Goal: Task Accomplishment & Management: Manage account settings

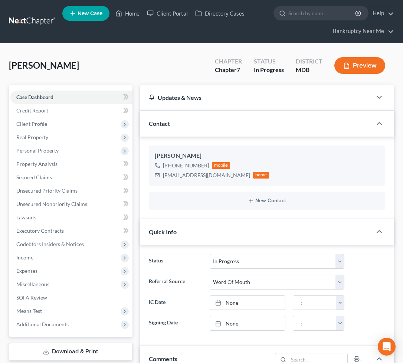
select select "9"
select select "0"
click at [28, 23] on link at bounding box center [32, 21] width 47 height 13
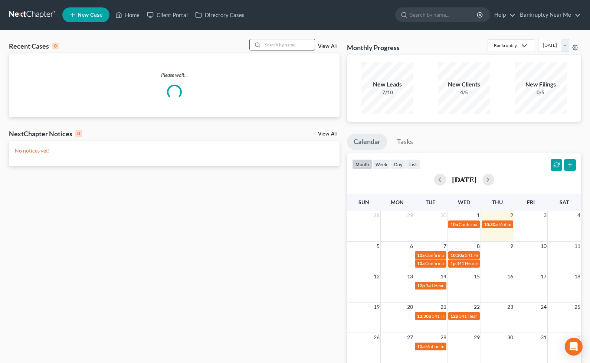
click at [283, 49] on input "search" at bounding box center [289, 44] width 52 height 11
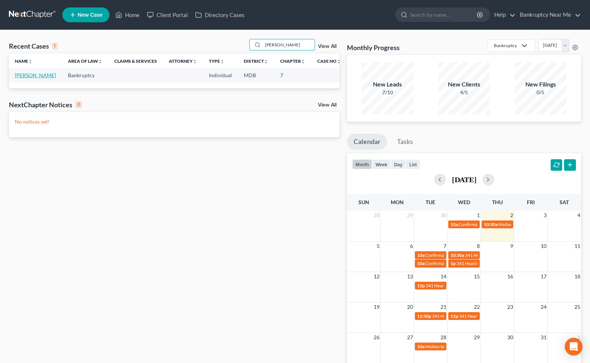
type input "darrie"
click at [24, 78] on link "Holmes, Darrie" at bounding box center [35, 75] width 41 height 6
select select "6"
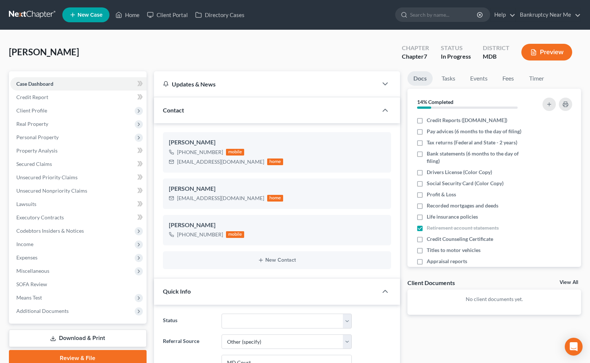
scroll to position [2006, 0]
drag, startPoint x: 119, startPoint y: 56, endPoint x: 125, endPoint y: 52, distance: 7.8
click at [119, 56] on div "Holmes, Darrie Upgraded Chapter Chapter 7 Status In Progress District MDB Previ…" at bounding box center [295, 55] width 572 height 32
click at [455, 76] on link "Tasks" at bounding box center [448, 78] width 26 height 14
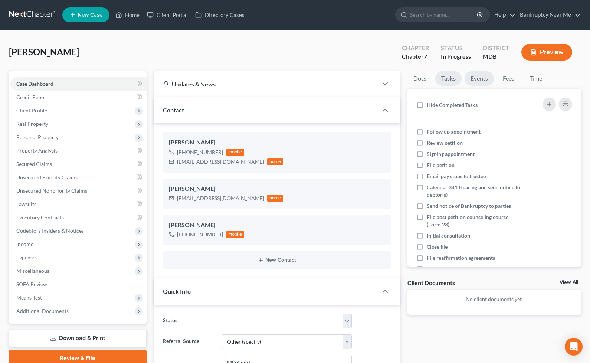
click at [477, 76] on link "Events" at bounding box center [478, 78] width 29 height 14
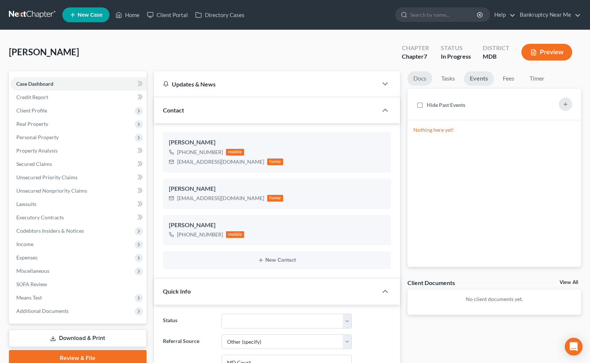
click at [409, 76] on link "Docs" at bounding box center [419, 78] width 25 height 14
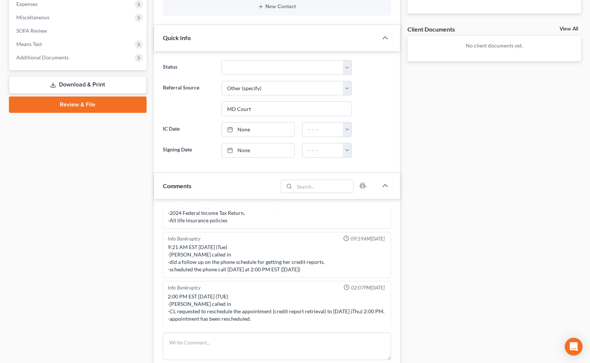
scroll to position [371, 0]
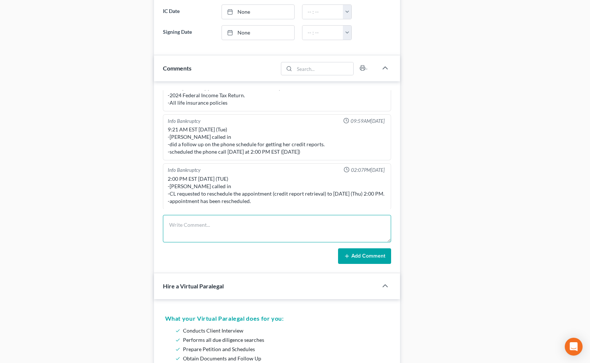
click at [266, 238] on textarea at bounding box center [277, 228] width 228 height 27
type textarea "a"
type textarea "CALLED CL TO RETRIEVE CREDIT REPORTS -"
click at [53, 36] on div "Case Dashboard Payments Invoices Payments Payments Credit Report Client Profile" at bounding box center [77, 222] width 145 height 1044
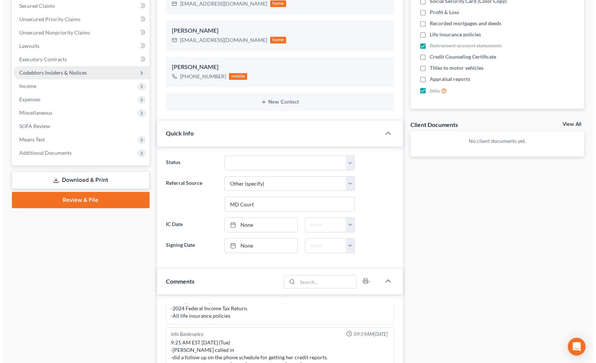
scroll to position [0, 0]
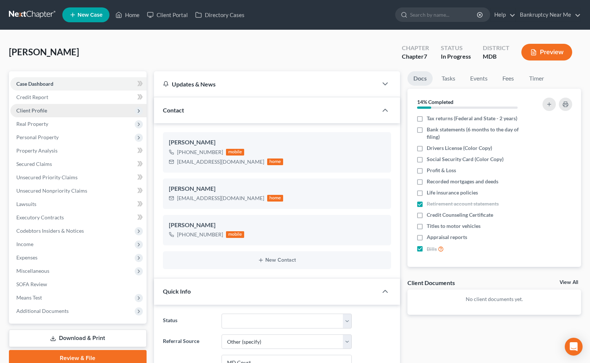
click at [48, 104] on span "Client Profile" at bounding box center [78, 110] width 136 height 13
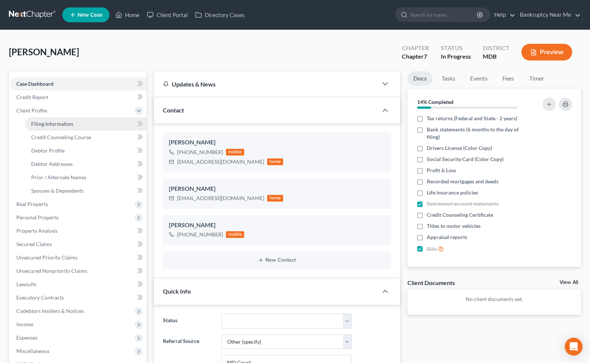
click at [56, 121] on span "Filing Information" at bounding box center [52, 124] width 42 height 6
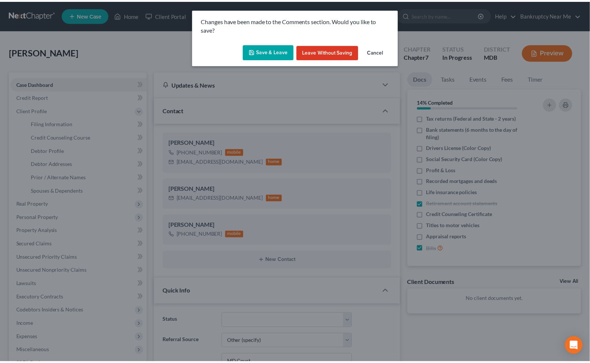
scroll to position [1999, 0]
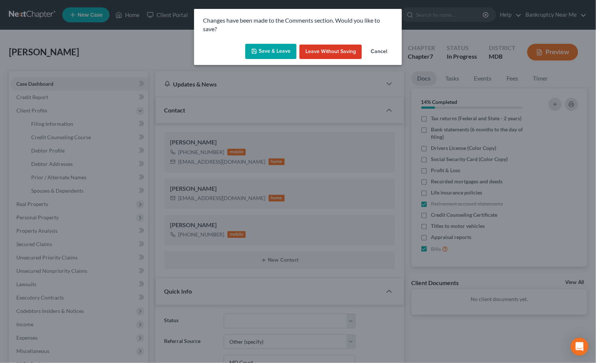
click at [253, 49] on icon "button" at bounding box center [254, 51] width 6 height 6
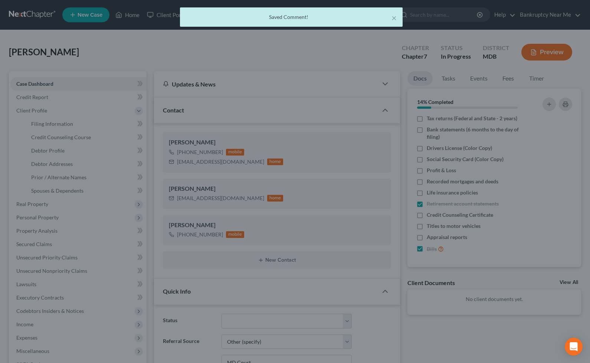
select select "1"
select select "0"
select select "21"
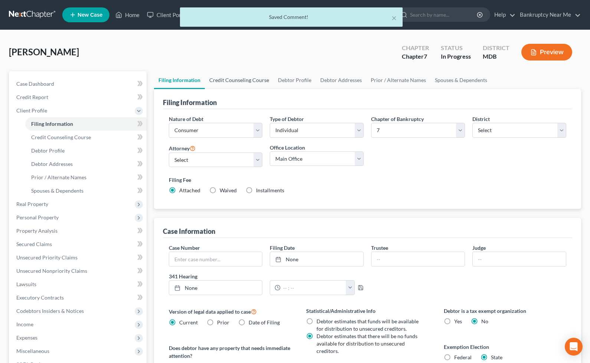
click at [233, 80] on link "Credit Counseling Course" at bounding box center [239, 80] width 69 height 18
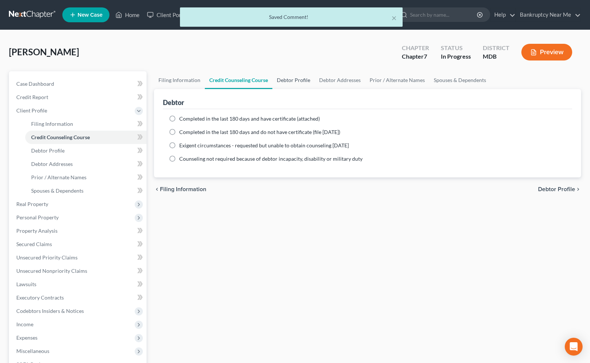
click at [302, 80] on link "Debtor Profile" at bounding box center [293, 80] width 42 height 18
select select "0"
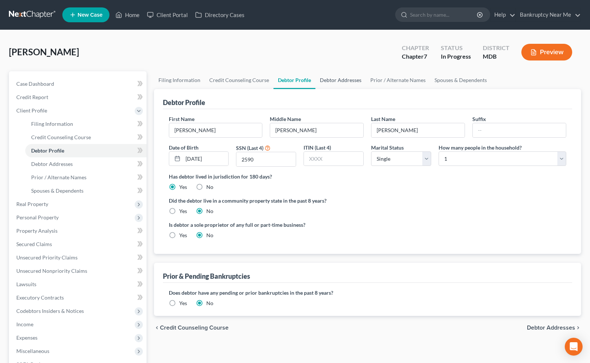
click at [349, 79] on link "Debtor Addresses" at bounding box center [340, 80] width 50 height 18
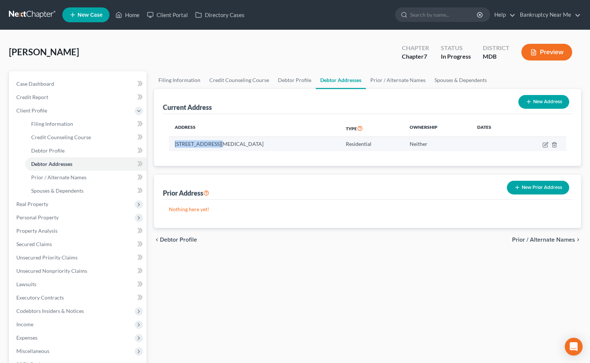
drag, startPoint x: 199, startPoint y: 145, endPoint x: 216, endPoint y: 146, distance: 17.1
click at [216, 146] on td "7169 Cross Street, T3, District Heights, MD 20747" at bounding box center [254, 144] width 171 height 14
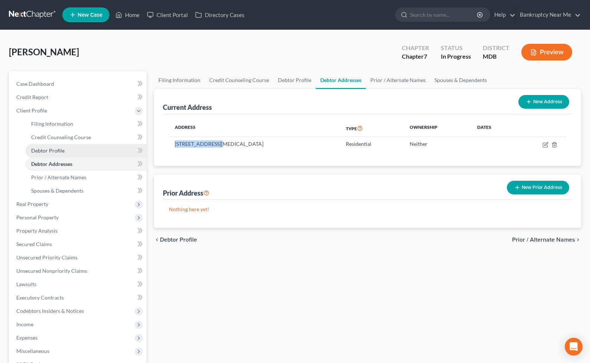
copy td "7169 Cross Street"
click at [105, 51] on div "Holmes, Darrie Upgraded Chapter Chapter 7 Status In Progress District MDB Previ…" at bounding box center [295, 55] width 572 height 32
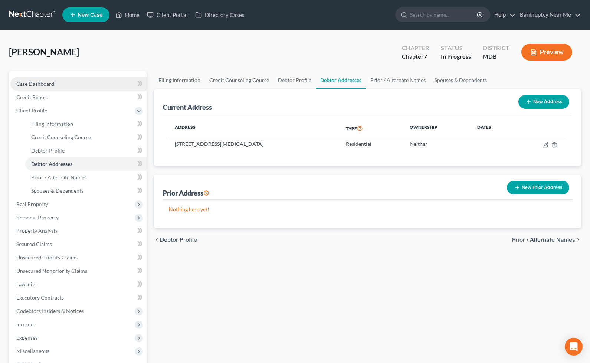
click at [47, 82] on span "Case Dashboard" at bounding box center [35, 83] width 38 height 6
select select "6"
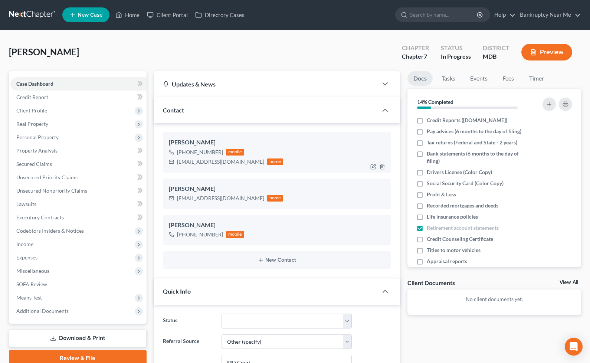
scroll to position [2041, 0]
drag, startPoint x: 225, startPoint y: 163, endPoint x: 174, endPoint y: 166, distance: 51.2
click at [174, 166] on div "darrie247@gmail.com home" at bounding box center [226, 162] width 115 height 10
copy div "darrie247@gmail.com"
drag, startPoint x: 218, startPoint y: 152, endPoint x: 184, endPoint y: 153, distance: 34.5
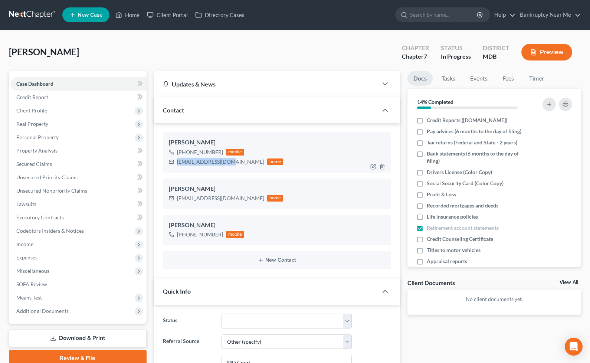
click at [184, 153] on div "+1 (202) 352-3338" at bounding box center [200, 151] width 46 height 7
copy div "(202) 352-3338"
drag, startPoint x: 121, startPoint y: 35, endPoint x: 172, endPoint y: 66, distance: 60.4
click at [43, 112] on span "Client Profile" at bounding box center [31, 110] width 31 height 6
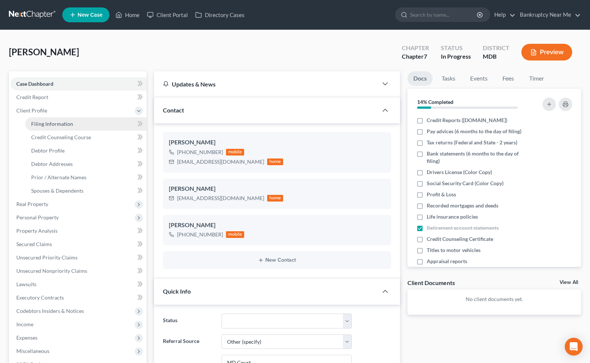
click at [54, 126] on link "Filing Information" at bounding box center [85, 123] width 121 height 13
select select "1"
select select "0"
select select "38"
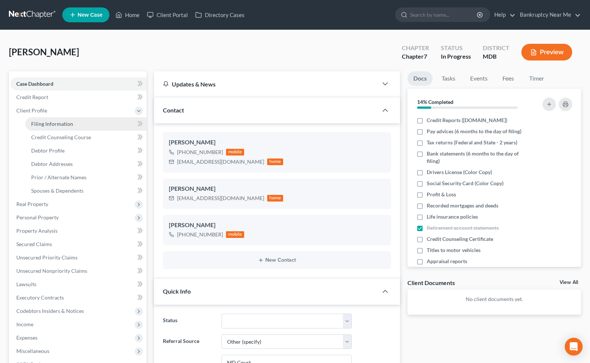
select select "21"
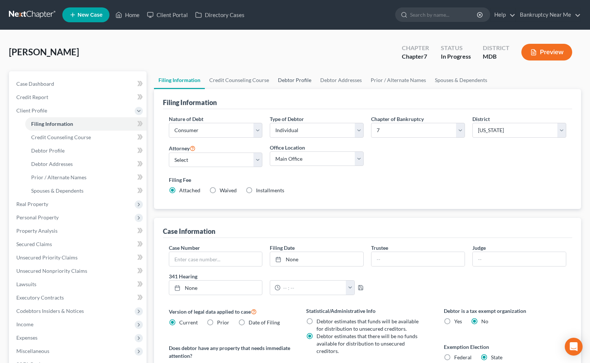
click at [301, 77] on link "Debtor Profile" at bounding box center [294, 80] width 42 height 18
select select "0"
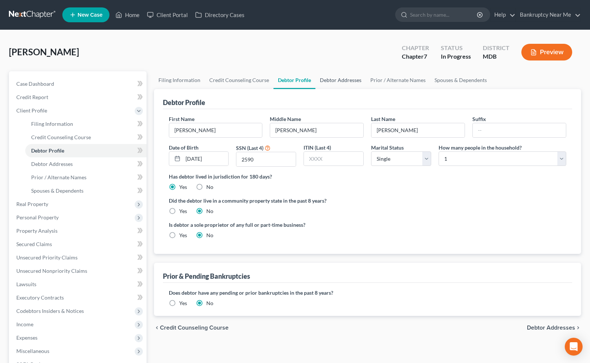
click at [317, 88] on link "Debtor Addresses" at bounding box center [340, 80] width 50 height 18
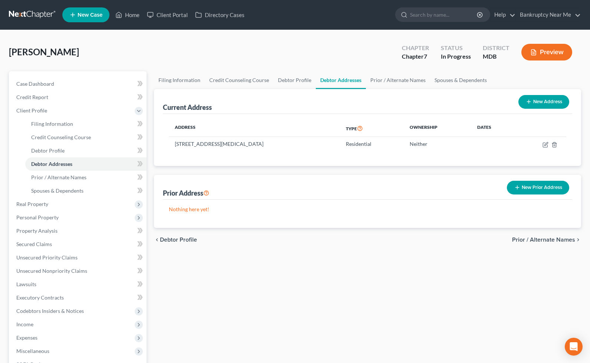
click at [329, 79] on link "Debtor Addresses" at bounding box center [341, 80] width 50 height 18
drag, startPoint x: 291, startPoint y: 144, endPoint x: 256, endPoint y: 143, distance: 35.2
click at [273, 144] on td "7169 Cross Street, T3, District Heights, MD 20747" at bounding box center [254, 144] width 171 height 14
click at [194, 143] on td "7169 Cross Street, T3, District Heights, MD 20747" at bounding box center [254, 144] width 171 height 14
drag, startPoint x: 173, startPoint y: 141, endPoint x: 214, endPoint y: 142, distance: 41.2
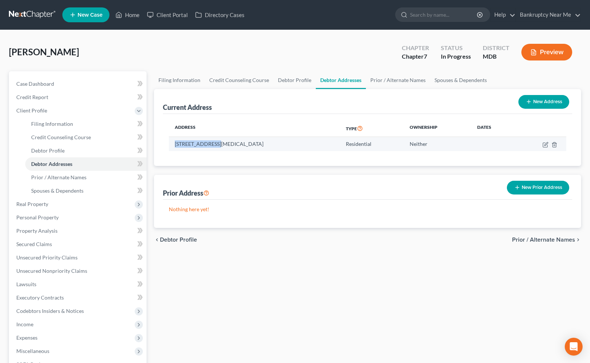
click at [214, 142] on td "7169 Cross Street, T3, District Heights, MD 20747" at bounding box center [254, 144] width 171 height 14
copy td "7169 Cross Stree"
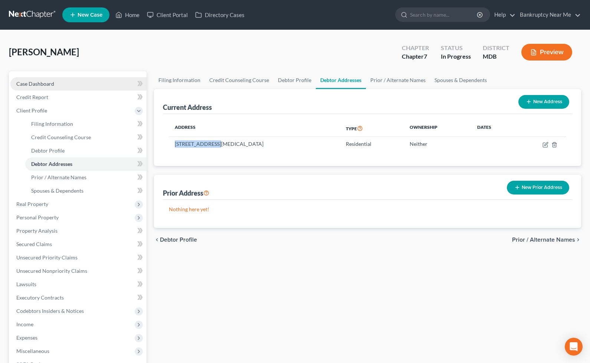
click at [82, 83] on link "Case Dashboard" at bounding box center [78, 83] width 136 height 13
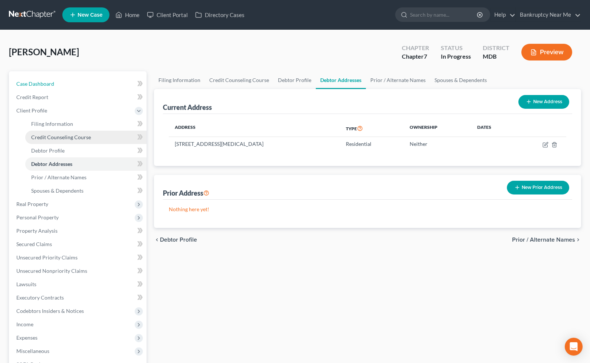
select select "6"
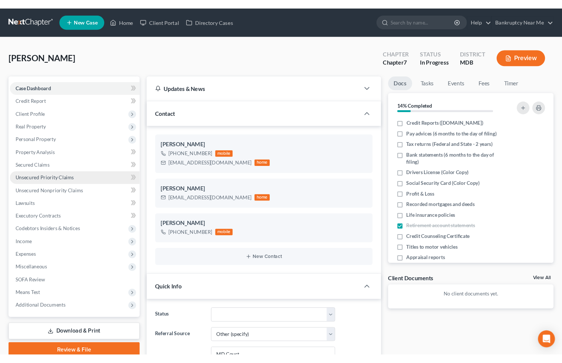
scroll to position [2041, 0]
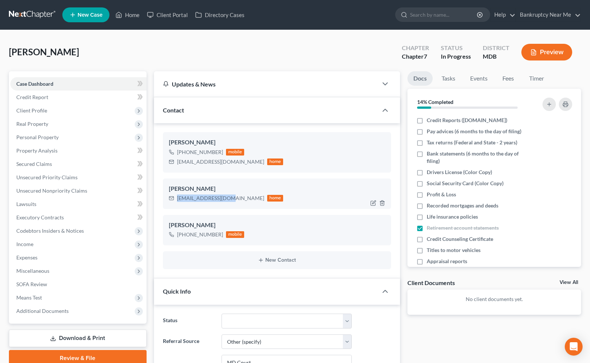
drag, startPoint x: 228, startPoint y: 200, endPoint x: 175, endPoint y: 203, distance: 53.2
click at [175, 203] on div "Darrie Holmes darrie247@gmail.com home" at bounding box center [277, 193] width 228 height 30
copy div "[EMAIL_ADDRESS][DOMAIN_NAME]"
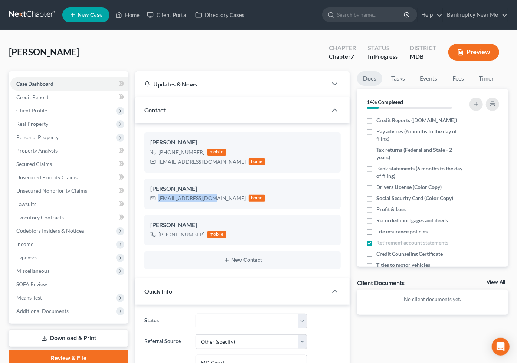
scroll to position [2130, 0]
copy div "[EMAIL_ADDRESS][DOMAIN_NAME]"
drag, startPoint x: 191, startPoint y: 199, endPoint x: 161, endPoint y: 82, distance: 121.0
click at [161, 83] on div "Updates & News" at bounding box center [231, 84] width 174 height 8
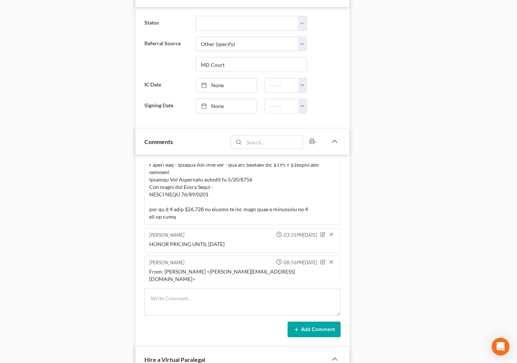
scroll to position [329, 0]
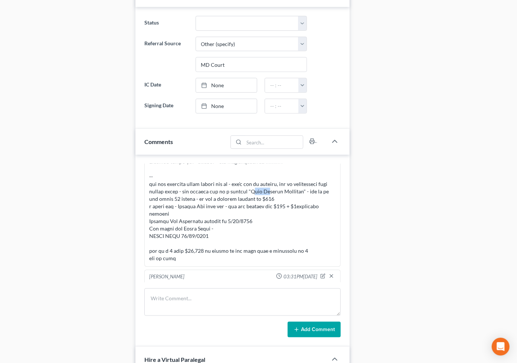
drag, startPoint x: 263, startPoint y: 190, endPoint x: 279, endPoint y: 191, distance: 16.7
click at [279, 191] on div at bounding box center [242, 53] width 187 height 415
drag, startPoint x: 262, startPoint y: 192, endPoint x: 314, endPoint y: 192, distance: 52.3
click at [314, 192] on div at bounding box center [242, 53] width 187 height 415
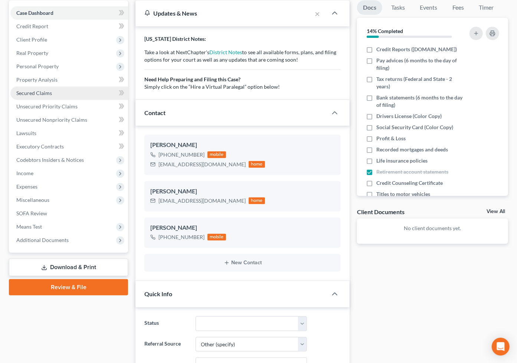
scroll to position [0, 0]
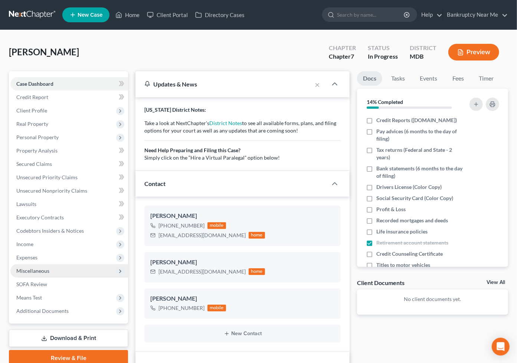
click at [50, 269] on span "Miscellaneous" at bounding box center [69, 270] width 118 height 13
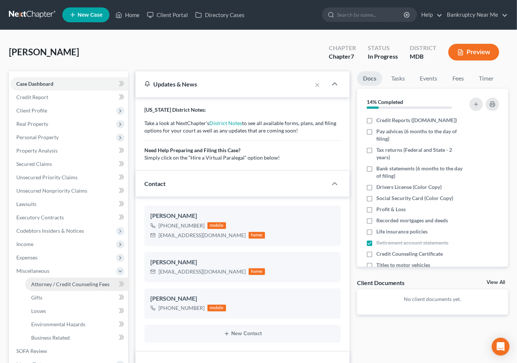
click at [57, 283] on span "Attorney / Credit Counseling Fees" at bounding box center [70, 284] width 78 height 6
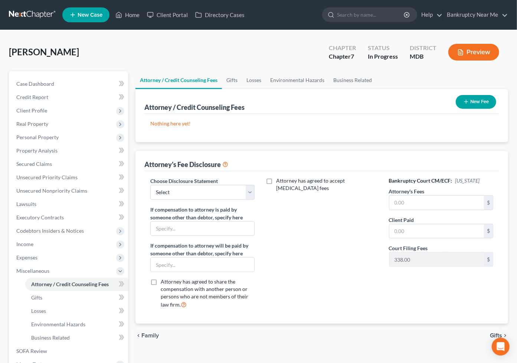
click at [468, 97] on button "New Fee" at bounding box center [475, 102] width 40 height 14
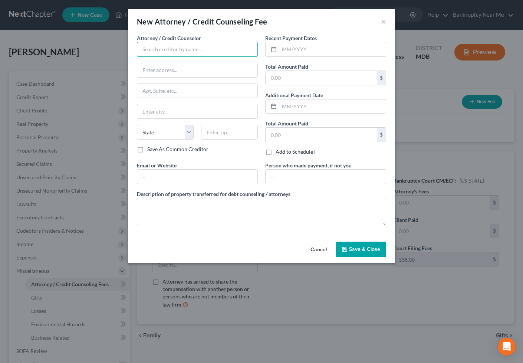
click at [202, 52] on input "text" at bounding box center [197, 49] width 121 height 15
paste input "Debt Freedom Attorney"
type input "Debt Freedom Attorney"
click at [197, 68] on input "text" at bounding box center [197, 70] width 120 height 14
paste input "PO Box 579"
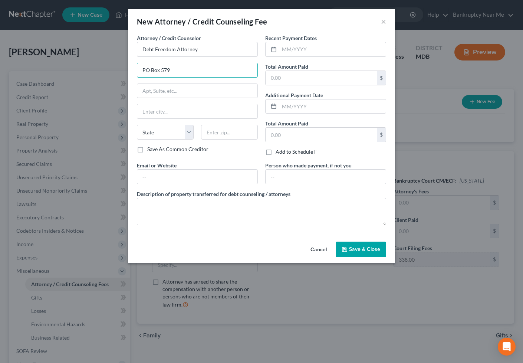
type input "PO Box 579"
click at [238, 142] on div "State AL AK AR AZ CA CO CT DE DC FL GA GU HI ID IL IN IA KS KY LA ME MD MA MI M…" at bounding box center [197, 135] width 128 height 21
click at [236, 136] on input "text" at bounding box center [229, 132] width 57 height 15
click at [216, 128] on input "109077" at bounding box center [229, 132] width 57 height 15
type input "10977"
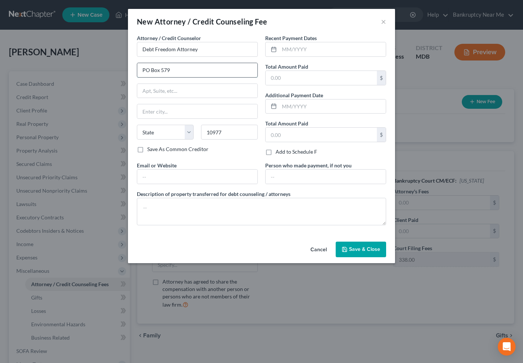
click at [201, 72] on input "PO Box 579" at bounding box center [197, 70] width 120 height 14
type input "Spring Valley"
select select "35"
click at [310, 42] on input "text" at bounding box center [332, 49] width 106 height 14
type input "09/01/2025"
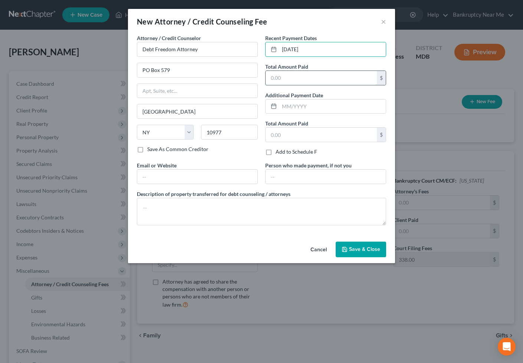
drag, startPoint x: 275, startPoint y: 82, endPoint x: 281, endPoint y: 80, distance: 6.5
click at [275, 82] on input "text" at bounding box center [321, 78] width 111 height 14
type input "0"
type input "5"
type input "600"
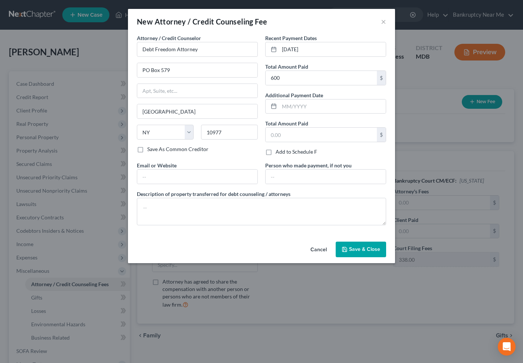
click at [376, 241] on button "Save & Close" at bounding box center [361, 249] width 50 height 16
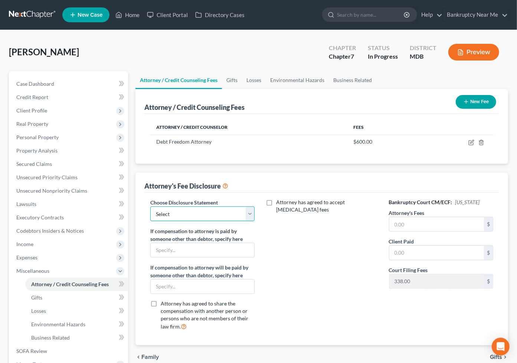
click at [218, 217] on select "Select Central California Disclosure MD Disclosure" at bounding box center [202, 213] width 104 height 15
select select "1"
click at [150, 206] on select "Select Central California Disclosure MD Disclosure" at bounding box center [202, 213] width 104 height 15
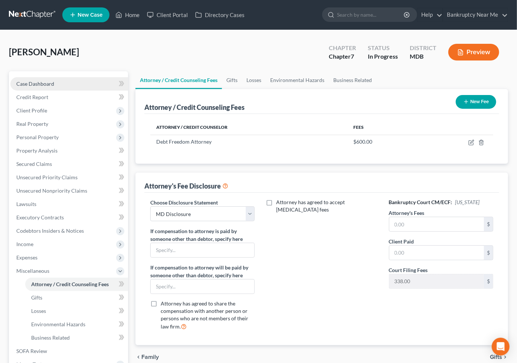
click at [43, 83] on span "Case Dashboard" at bounding box center [35, 83] width 38 height 6
select select "6"
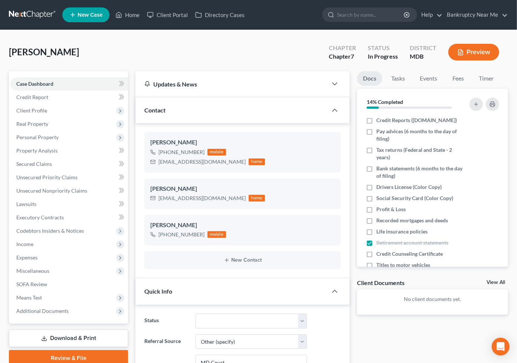
scroll to position [2130, 0]
click at [230, 43] on div "Holmes, Darrie Upgraded Chapter Chapter 7 Status In Progress District MDB Previ…" at bounding box center [258, 55] width 499 height 32
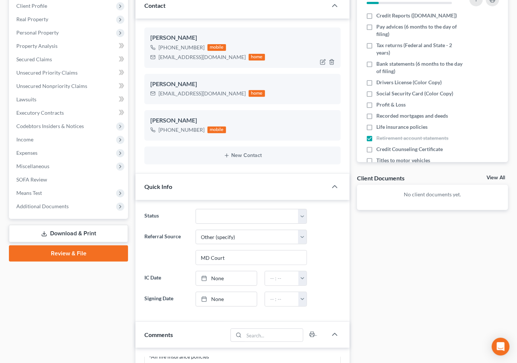
scroll to position [41, 0]
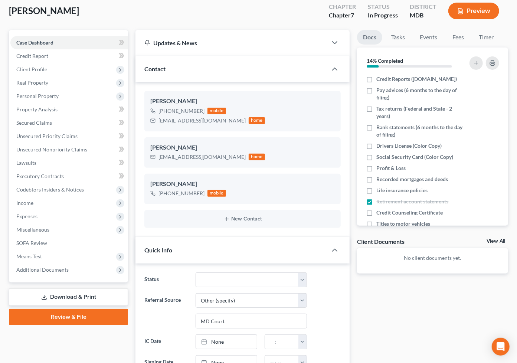
drag, startPoint x: 70, startPoint y: 9, endPoint x: -1, endPoint y: 16, distance: 71.6
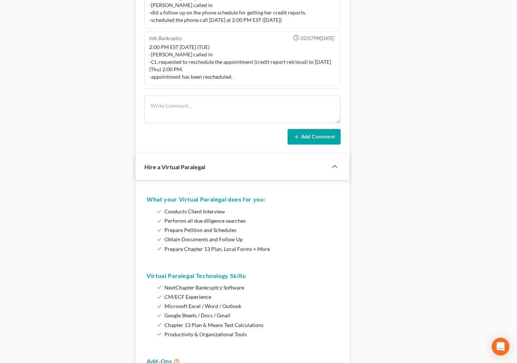
scroll to position [494, 0]
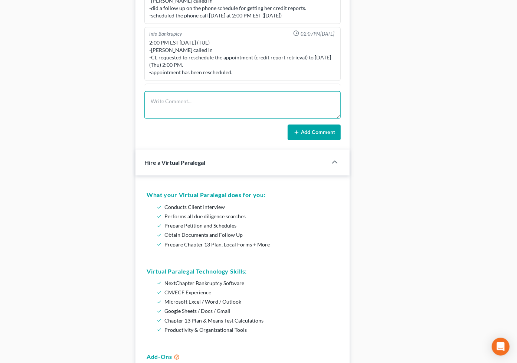
click at [223, 102] on textarea at bounding box center [242, 104] width 196 height 27
click at [321, 88] on icon "button" at bounding box center [323, 90] width 4 height 4
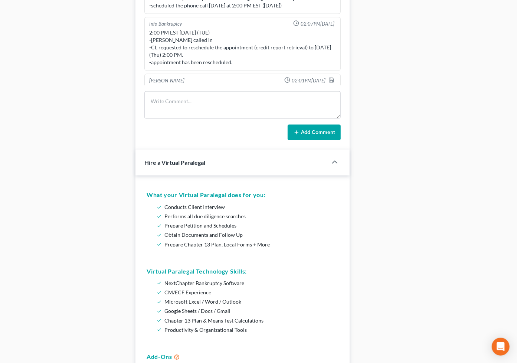
scroll to position [2142, 0]
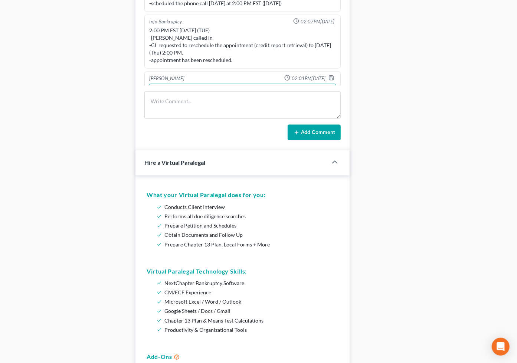
click at [188, 84] on textarea "CALLED CL TO RETRIEVE CREDIT REPORTS -" at bounding box center [242, 97] width 187 height 27
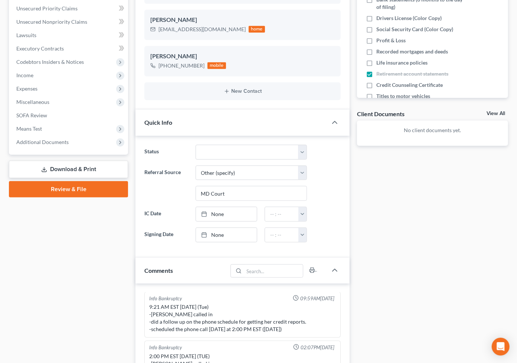
scroll to position [41, 0]
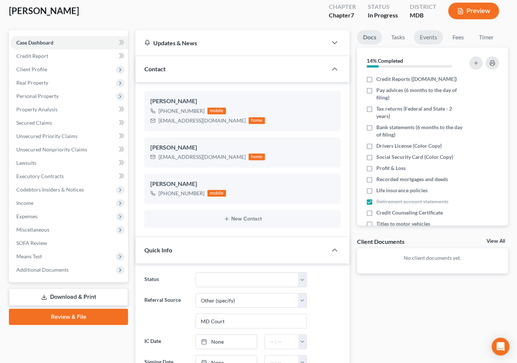
drag, startPoint x: 432, startPoint y: 34, endPoint x: 436, endPoint y: 33, distance: 4.6
click at [432, 34] on link "Events" at bounding box center [427, 37] width 29 height 14
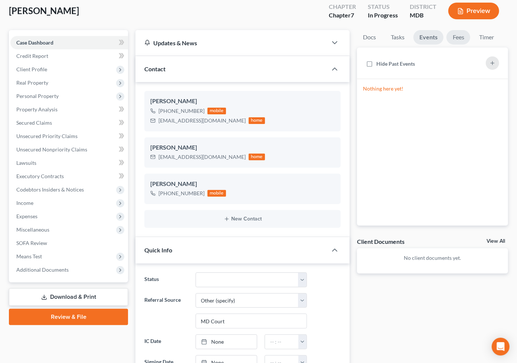
click at [457, 40] on link "Fees" at bounding box center [458, 37] width 24 height 14
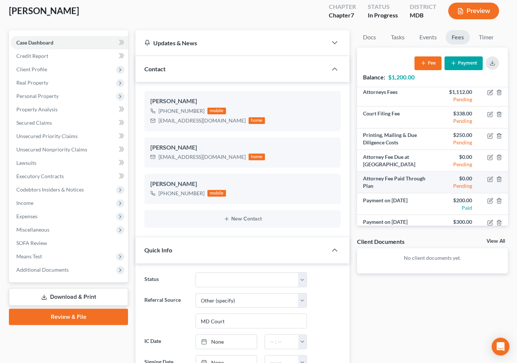
scroll to position [0, 0]
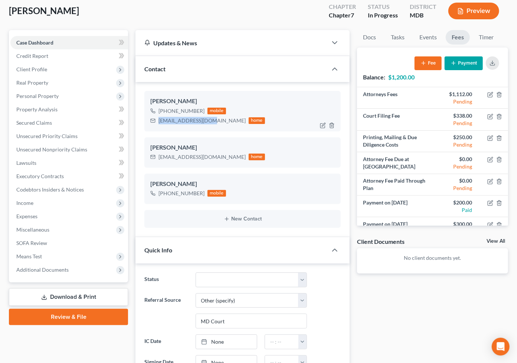
drag, startPoint x: 208, startPoint y: 119, endPoint x: 159, endPoint y: 119, distance: 49.3
click at [150, 121] on div "darrie247@gmail.com home" at bounding box center [207, 121] width 115 height 10
copy div "[EMAIL_ADDRESS][DOMAIN_NAME]"
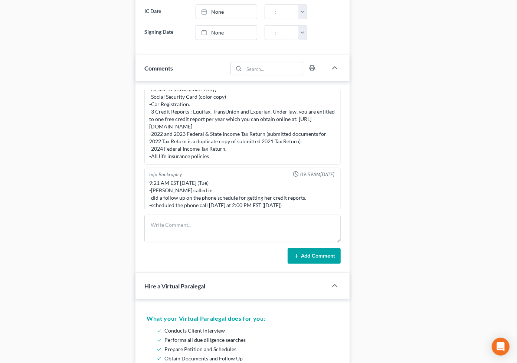
scroll to position [2142, 0]
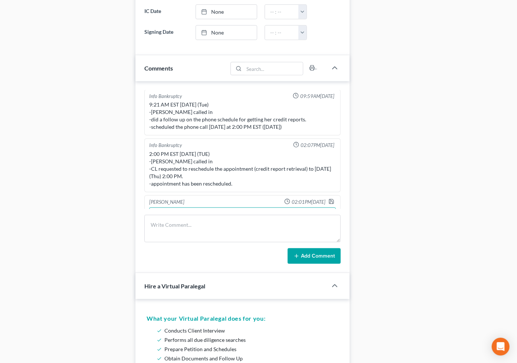
click at [246, 207] on textarea "CALLED CL TO RETRIEVE CREDIT REPORTS -" at bounding box center [242, 220] width 187 height 27
drag, startPoint x: 231, startPoint y: 198, endPoint x: 161, endPoint y: 195, distance: 70.9
click at [161, 207] on textarea "CALLED CL TO RETRIEVE CREDIT REPORTS - she is going to send" at bounding box center [242, 220] width 187 height 27
type textarea "CALLED CL TO RETRIEVE CREDIT REPORTS - sent copies to client for her records se…"
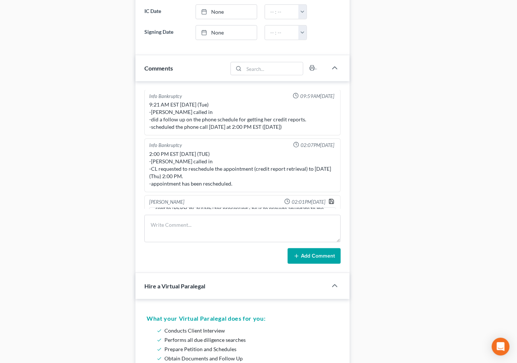
click at [329, 199] on icon "button" at bounding box center [331, 201] width 4 height 4
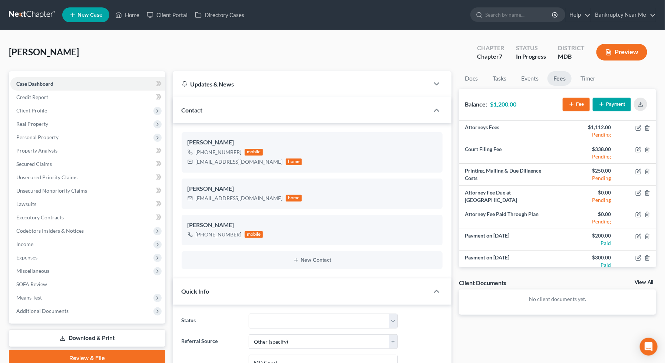
scroll to position [2019, 0]
click at [69, 192] on span "Unsecured Nonpriority Claims" at bounding box center [51, 190] width 71 height 6
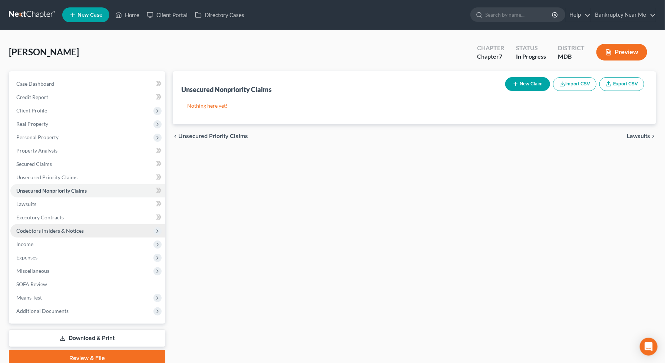
click at [72, 227] on span "Codebtors Insiders & Notices" at bounding box center [49, 230] width 67 height 6
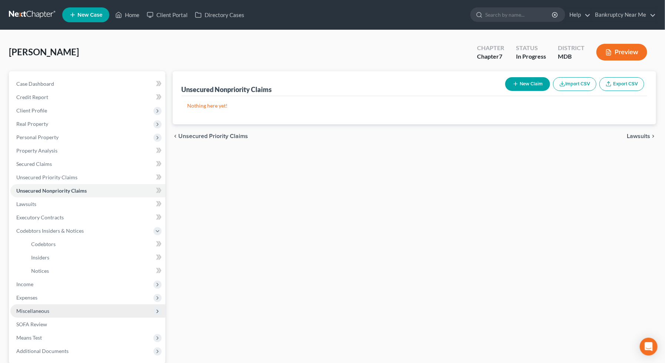
click at [50, 313] on span "Miscellaneous" at bounding box center [87, 310] width 155 height 13
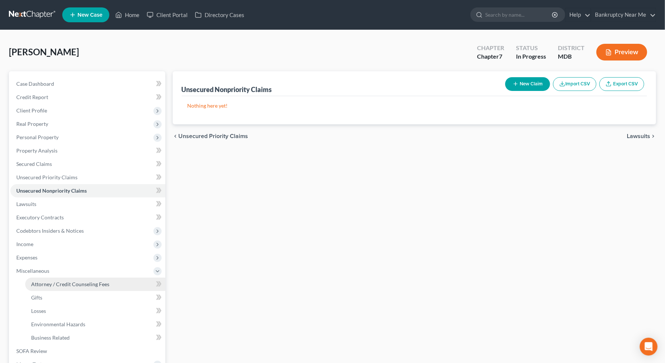
click at [101, 285] on span "Attorney / Credit Counseling Fees" at bounding box center [70, 284] width 78 height 6
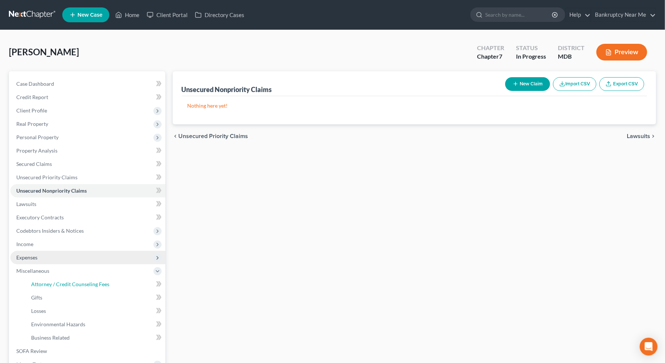
select select "1"
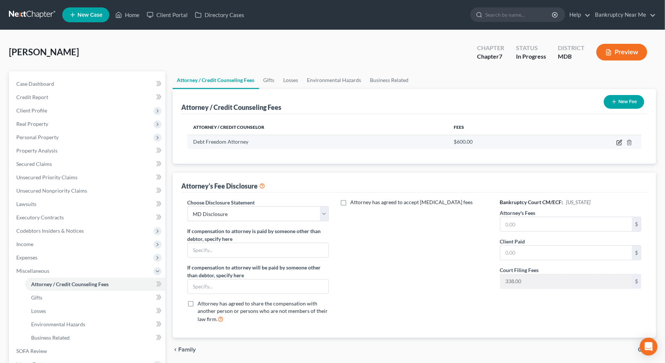
click at [595, 142] on icon "button" at bounding box center [619, 143] width 4 height 4
select select "35"
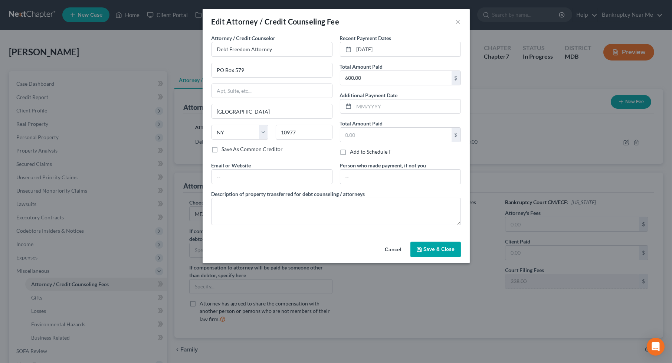
click at [233, 149] on label "Save As Common Creditor" at bounding box center [252, 148] width 61 height 7
click at [230, 149] on input "Save As Common Creditor" at bounding box center [227, 147] width 5 height 5
checkbox input "true"
drag, startPoint x: 304, startPoint y: 43, endPoint x: 299, endPoint y: 45, distance: 5.4
click at [299, 45] on input "Debt Freedom Attorney" at bounding box center [271, 49] width 121 height 15
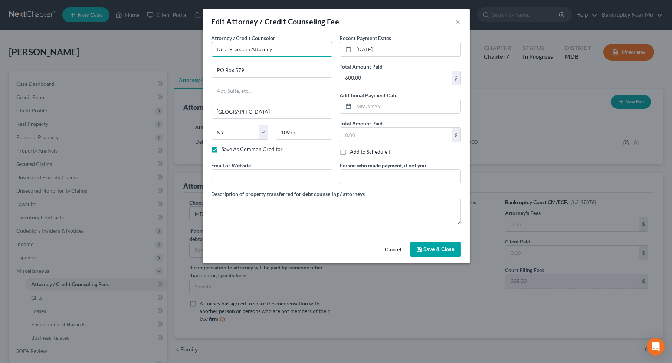
drag, startPoint x: 279, startPoint y: 50, endPoint x: 186, endPoint y: 50, distance: 93.1
click at [186, 50] on div "Edit Attorney / Credit Counseling Fee × Attorney / Credit Counselor * Debt Free…" at bounding box center [336, 181] width 672 height 363
click at [277, 47] on input "Debt Freedom Attorney" at bounding box center [271, 49] width 121 height 15
click at [277, 51] on input "Debt Freedom Attorney" at bounding box center [271, 49] width 121 height 15
drag, startPoint x: 279, startPoint y: 51, endPoint x: 197, endPoint y: 50, distance: 82.7
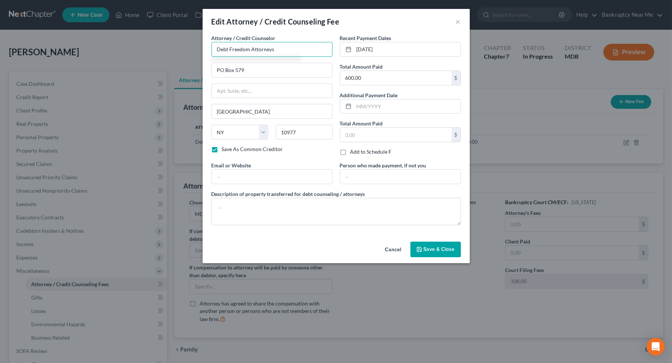
click at [197, 50] on div "Edit Attorney / Credit Counseling Fee × Attorney / Credit Counselor * Debt Free…" at bounding box center [336, 181] width 672 height 363
type input "Debt Freedom Attorneys"
click at [442, 246] on button "Save & Close" at bounding box center [435, 249] width 50 height 16
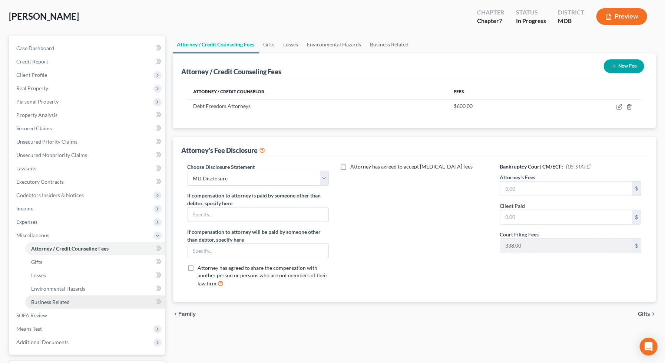
scroll to position [82, 0]
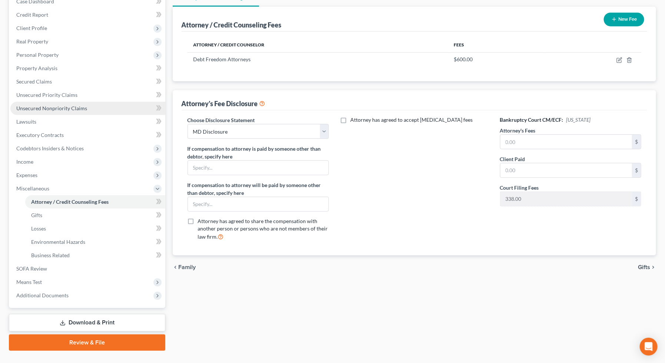
click at [67, 102] on link "Unsecured Nonpriority Claims" at bounding box center [87, 108] width 155 height 13
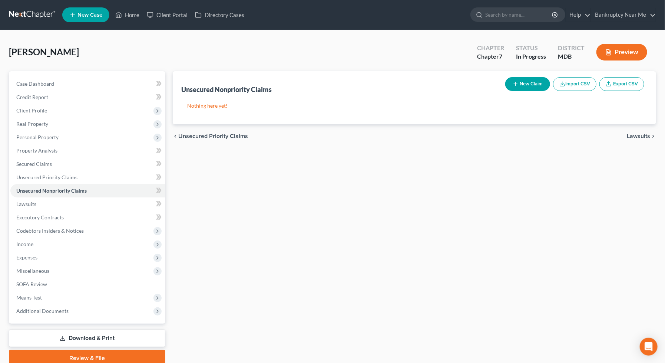
click at [518, 97] on div "Nothing here yet!" at bounding box center [415, 110] width 466 height 28
click at [519, 79] on button "New Claim" at bounding box center [527, 84] width 45 height 14
select select "0"
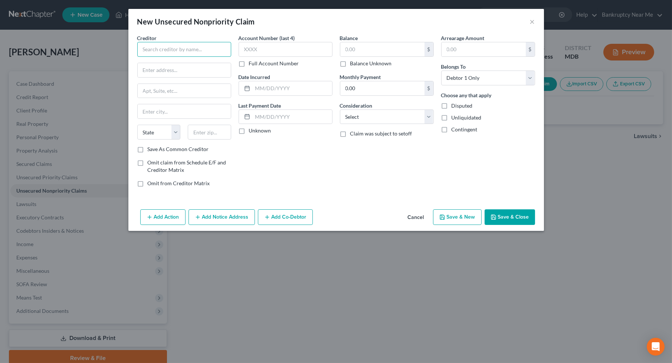
click at [175, 47] on input "text" at bounding box center [184, 49] width 94 height 15
paste input "Debt Freedom Attorneys"
type input "Debt Freedom Attorneys"
click at [189, 64] on div "Debt Freedom Attorneys" at bounding box center [181, 62] width 77 height 7
type input "PO Box 579"
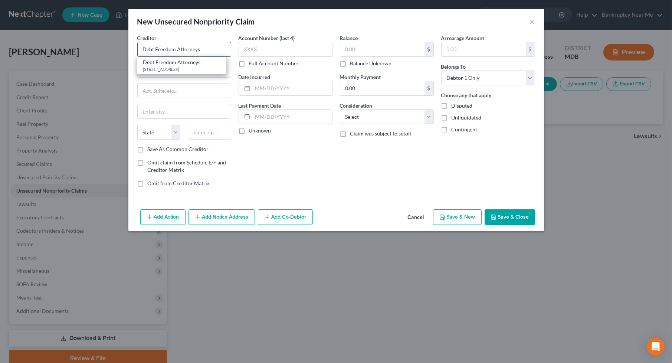
type input "Spring Valley"
select select "35"
type input "10977"
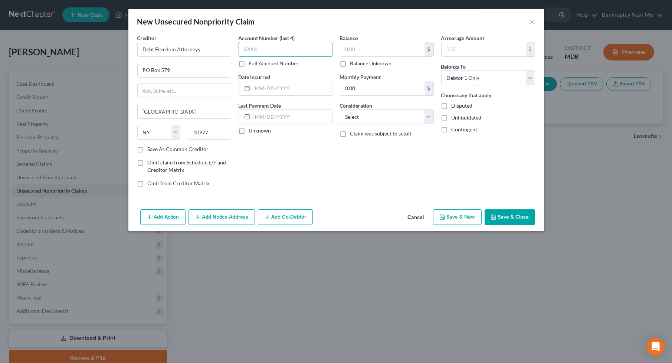
click at [263, 44] on input "text" at bounding box center [285, 49] width 94 height 15
type input "xxxx"
click at [402, 121] on select "Select Cable / Satellite Services Collection Agency Credit Card Debt Debt Couns…" at bounding box center [387, 116] width 94 height 15
select select "3"
click at [340, 109] on select "Select Cable / Satellite Services Collection Agency Credit Card Debt Debt Couns…" at bounding box center [387, 116] width 94 height 15
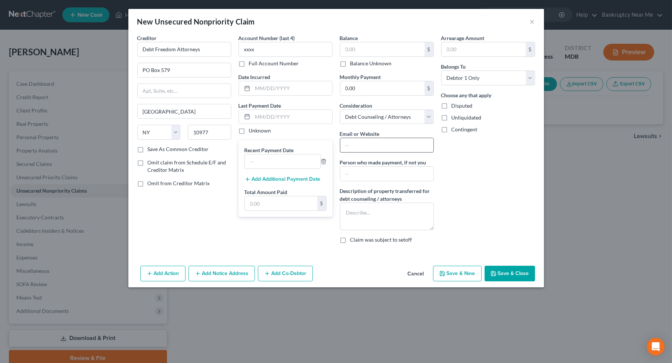
click at [400, 142] on input "text" at bounding box center [386, 145] width 93 height 14
paste input "https://debtfreedomattorneys.com/"
type input "https://debtfreedomattorneys.com/"
click at [381, 49] on input "text" at bounding box center [382, 49] width 84 height 14
click at [367, 64] on label "Balance Unknown" at bounding box center [371, 63] width 42 height 7
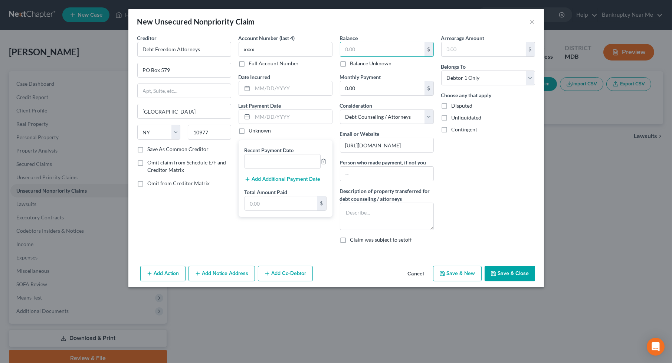
click at [358, 64] on input "Balance Unknown" at bounding box center [355, 62] width 5 height 5
checkbox input "true"
type input "0.00"
click at [536, 276] on div "Add Action Add Notice Address Add Co-Debtor Cancel Save & New Save & Close" at bounding box center [335, 275] width 415 height 24
click at [520, 276] on button "Save & Close" at bounding box center [509, 274] width 50 height 16
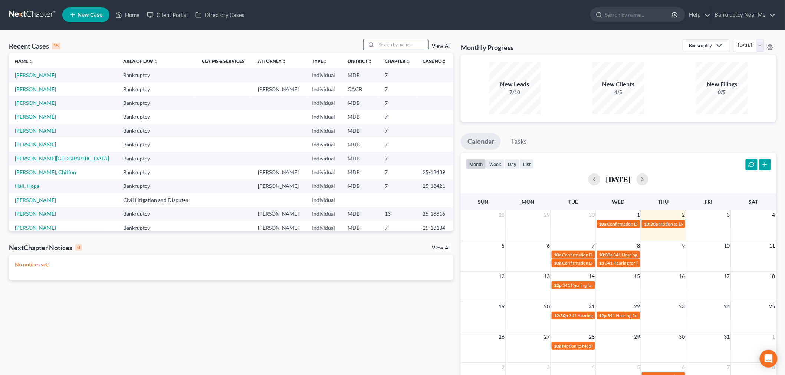
click at [390, 45] on input "search" at bounding box center [402, 44] width 52 height 11
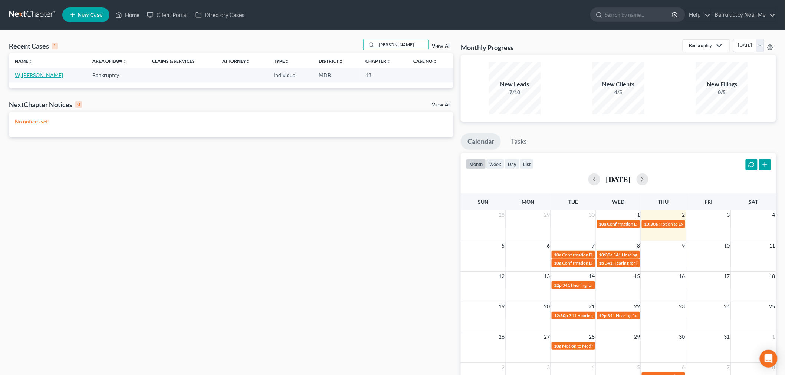
type input "adrien"
click at [36, 72] on link "W, [PERSON_NAME]" at bounding box center [39, 75] width 48 height 6
select select "6"
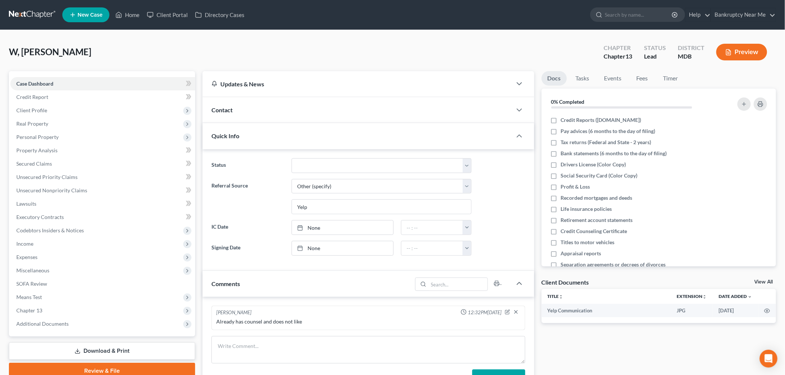
click at [255, 108] on div "Contact" at bounding box center [356, 110] width 309 height 26
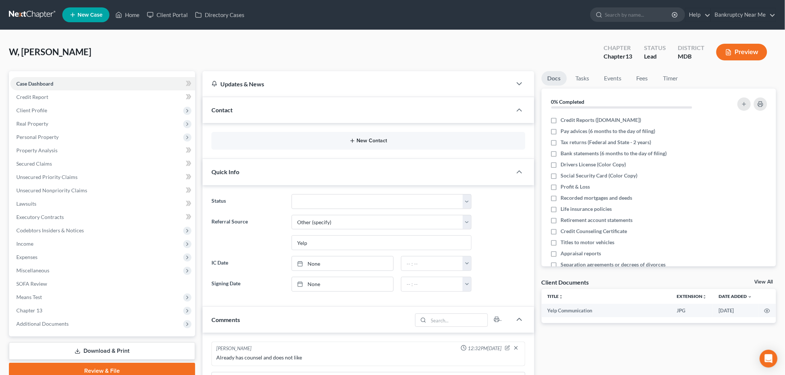
click at [366, 141] on button "New Contact" at bounding box center [368, 141] width 302 height 6
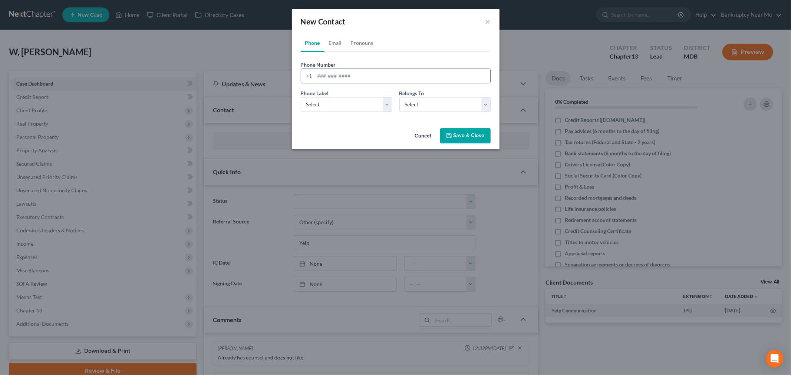
click at [388, 69] on div "+1" at bounding box center [396, 76] width 190 height 15
click at [357, 78] on input "tel" at bounding box center [402, 76] width 175 height 14
paste input "240-463-8199"
type input "240-463-8199"
drag, startPoint x: 333, startPoint y: 106, endPoint x: 340, endPoint y: 108, distance: 6.9
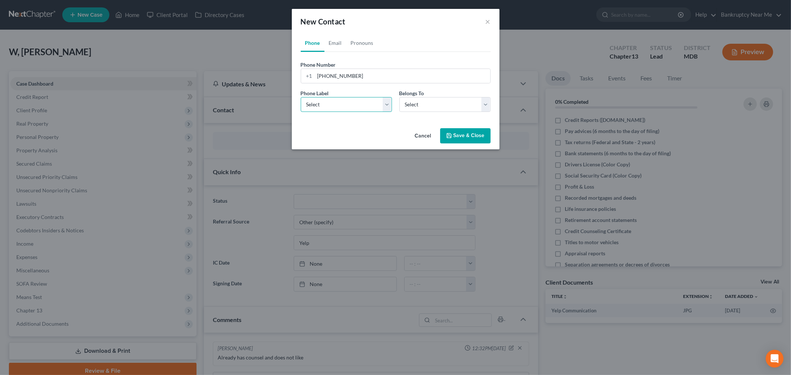
click at [333, 106] on select "Select Mobile Home Work Other" at bounding box center [346, 104] width 91 height 15
select select "0"
click at [301, 97] on select "Select Mobile Home Work Other" at bounding box center [346, 104] width 91 height 15
click at [423, 104] on select "Select Client Other" at bounding box center [444, 104] width 91 height 15
select select "0"
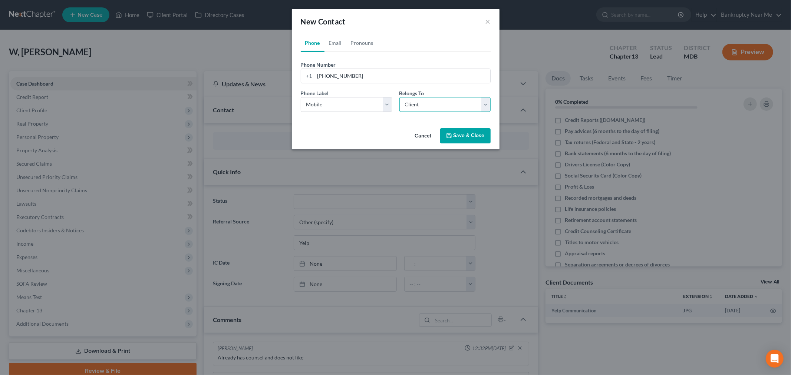
click at [399, 97] on select "Select Client Other" at bounding box center [444, 104] width 91 height 15
click at [462, 135] on button "Save & Close" at bounding box center [465, 136] width 50 height 16
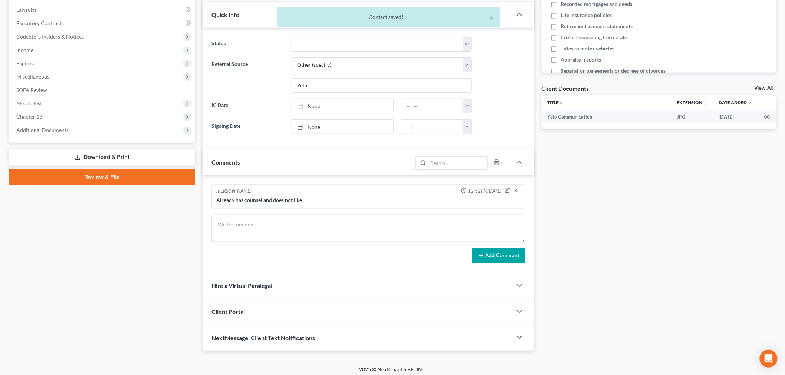
scroll to position [198, 0]
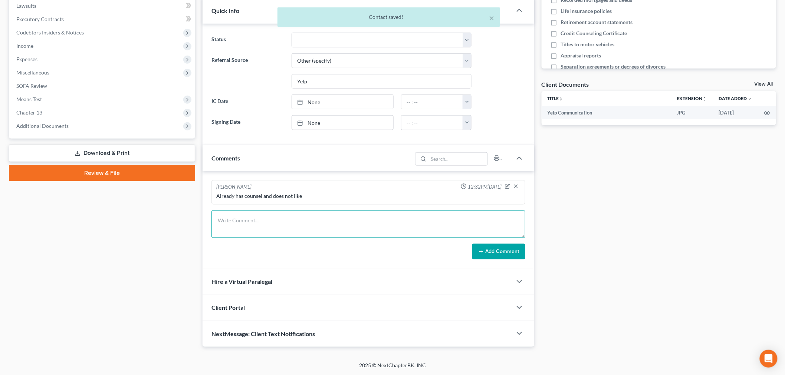
click at [414, 235] on textarea at bounding box center [368, 224] width 314 height 27
type textarea "c"
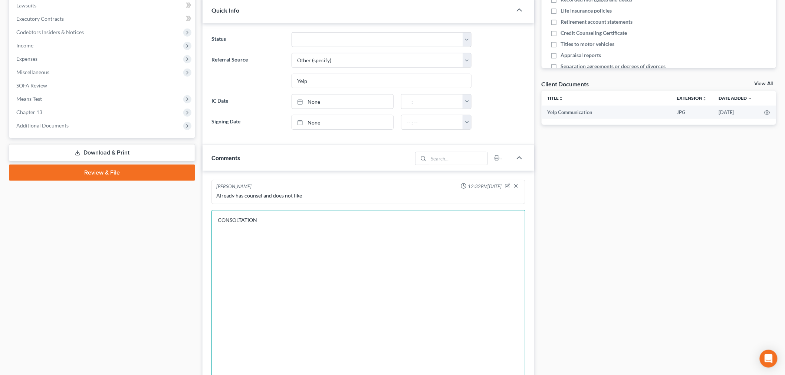
drag, startPoint x: 520, startPoint y: 235, endPoint x: 559, endPoint y: 395, distance: 163.6
click at [559, 375] on html "Home New Case Client Portal Directory Cases Bankruptcy Near Me iris@bankruptcyn…" at bounding box center [392, 165] width 785 height 726
click at [236, 220] on textarea "CONSOLTATION -" at bounding box center [368, 303] width 314 height 187
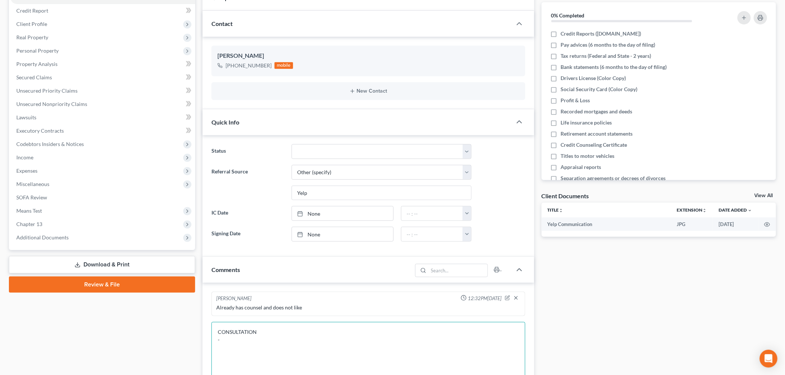
scroll to position [75, 0]
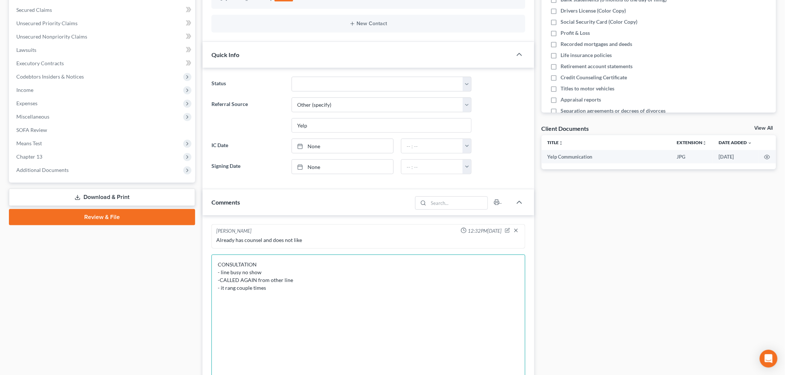
scroll to position [157, 0]
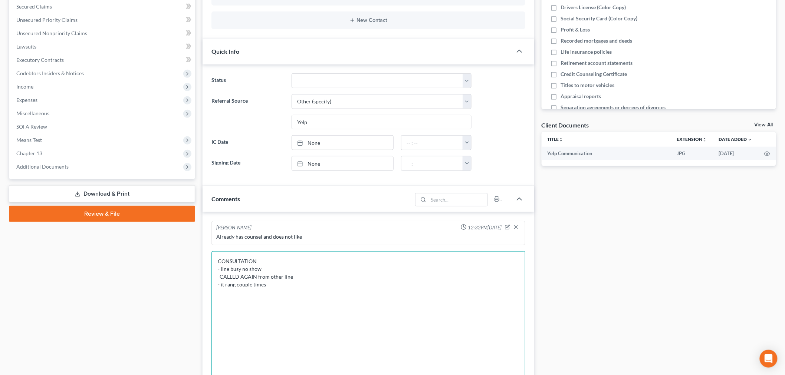
click at [328, 287] on textarea "CONSULTATION - line busy no show -CALLED AGAIN from other line - it rang couple…" at bounding box center [368, 344] width 314 height 187
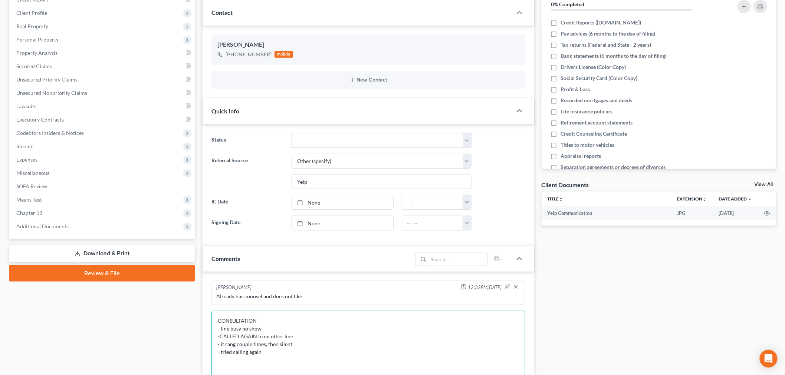
scroll to position [116, 0]
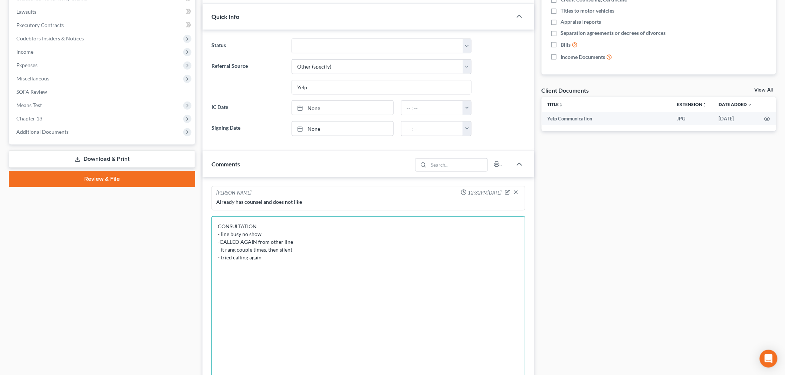
scroll to position [206, 0]
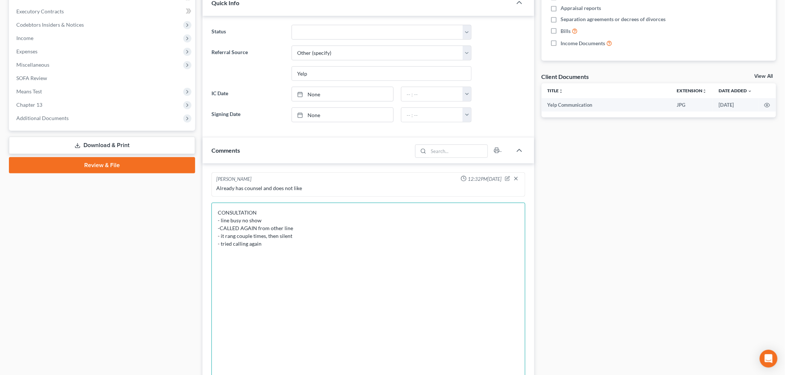
click at [514, 279] on textarea "CONSULTATION - line busy no show -CALLED AGAIN from other line - it rang couple…" at bounding box center [368, 296] width 314 height 187
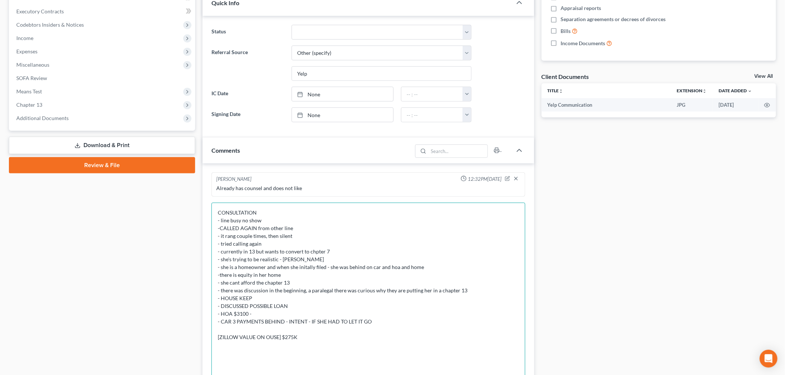
click at [267, 335] on textarea "CONSULTATION - line busy no show -CALLED AGAIN from other line - it rang couple…" at bounding box center [368, 296] width 314 height 187
click at [315, 337] on textarea "CONSULTATION - line busy no show -CALLED AGAIN from other line - it rang couple…" at bounding box center [368, 296] width 314 height 187
click at [332, 337] on textarea "CONSULTATION - line busy no show -CALLED AGAIN from other line - it rang couple…" at bounding box center [368, 296] width 314 height 187
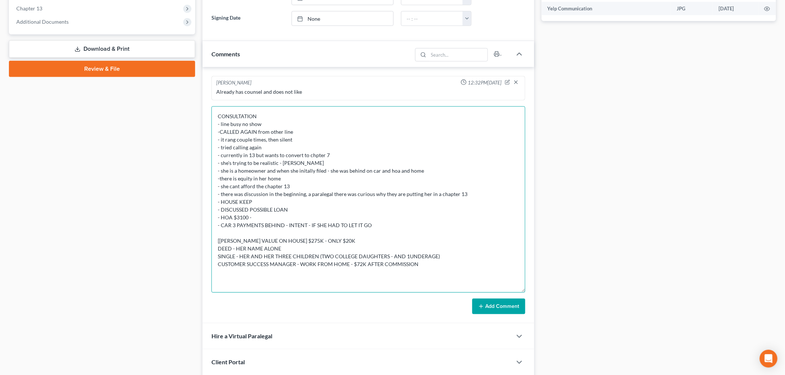
scroll to position [358, 0]
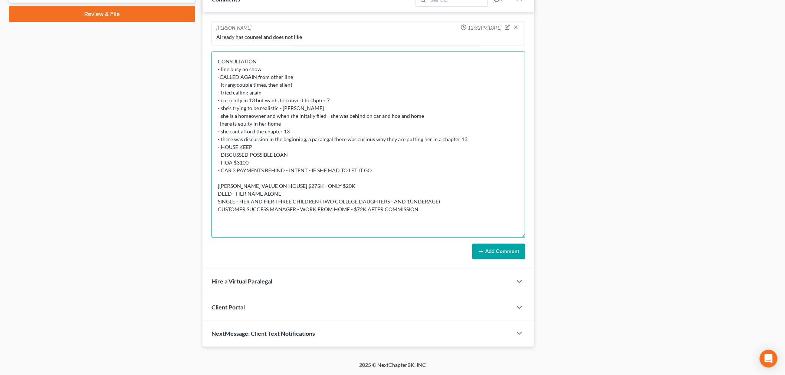
click at [303, 113] on textarea "CONSULTATION - line busy no show -CALLED AGAIN from other line - it rang couple…" at bounding box center [368, 145] width 314 height 187
click at [348, 186] on textarea "CONSULTATION - line busy no show -CALLED AGAIN from other line - it rang couple…" at bounding box center [368, 145] width 314 height 187
type textarea "CONSULTATION - line busy no show -CALLED AGAIN from other line - it rang couple…"
click at [505, 249] on button "Add Comment" at bounding box center [498, 252] width 53 height 16
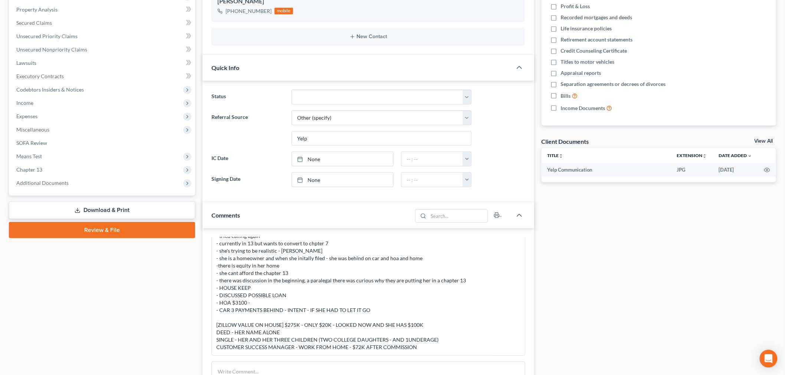
scroll to position [69, 0]
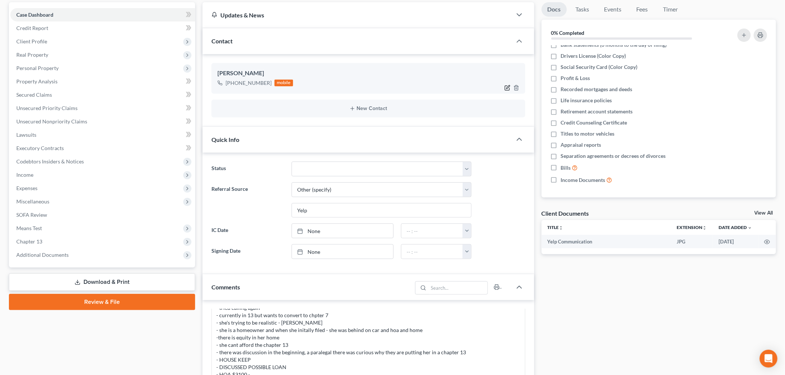
click at [508, 86] on icon "button" at bounding box center [507, 88] width 6 height 6
select select "0"
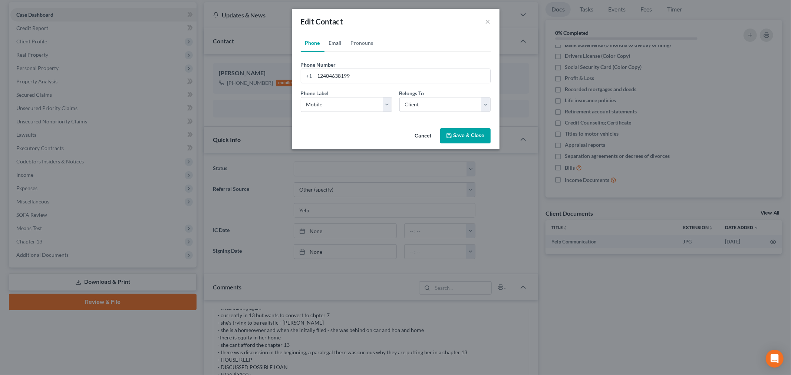
click at [331, 45] on link "Email" at bounding box center [335, 43] width 22 height 18
click at [365, 80] on input "email" at bounding box center [402, 76] width 175 height 14
drag, startPoint x: 383, startPoint y: 72, endPoint x: 279, endPoint y: 83, distance: 105.2
click at [279, 83] on div "Edit Contact × Phone Email Pronouns Phone Number * +1 12404638199 Ext. Phone La…" at bounding box center [395, 187] width 791 height 375
type input "adrienewilkins@gmail.com"
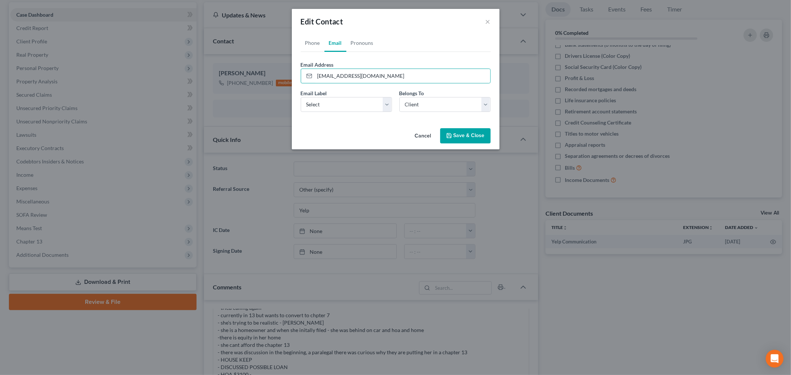
click at [378, 96] on div "Email Label Select Home Work Other" at bounding box center [346, 100] width 99 height 23
drag, startPoint x: 373, startPoint y: 103, endPoint x: 369, endPoint y: 109, distance: 8.2
click at [373, 103] on select "Select Home Work Other" at bounding box center [346, 104] width 91 height 15
select select "0"
click at [301, 97] on select "Select Home Work Other" at bounding box center [346, 104] width 91 height 15
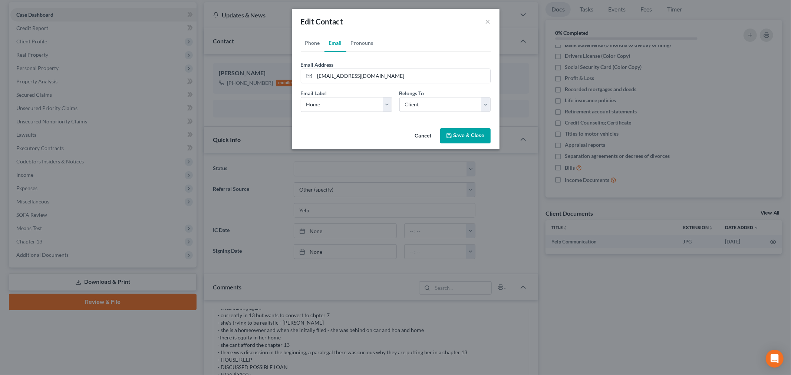
click at [475, 133] on button "Save & Close" at bounding box center [465, 136] width 50 height 16
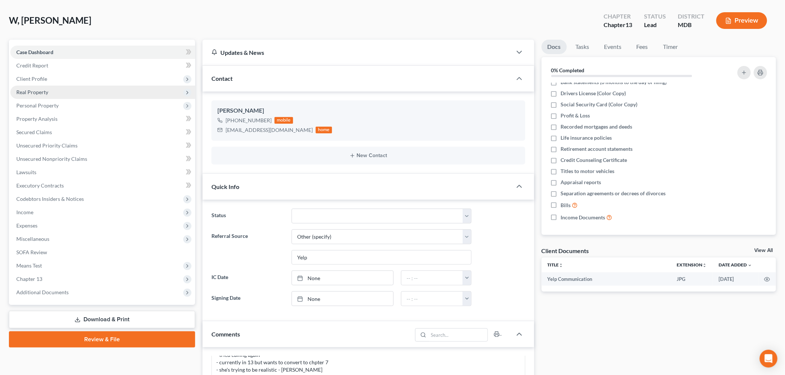
scroll to position [0, 0]
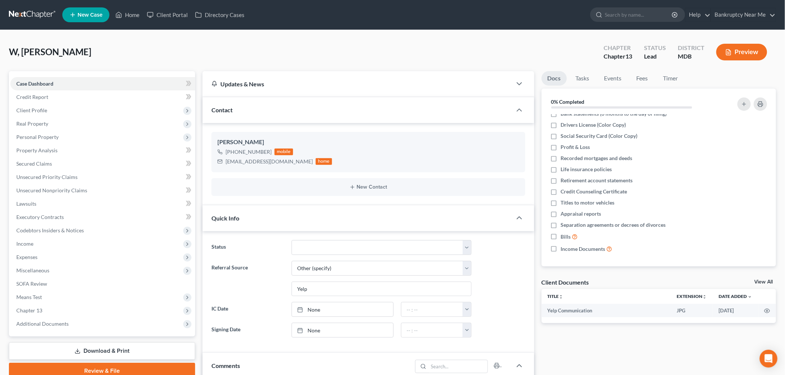
click at [41, 17] on link at bounding box center [32, 14] width 47 height 13
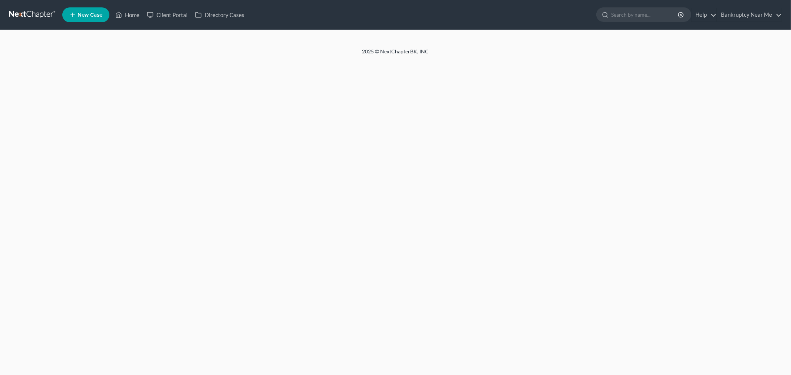
select select "6"
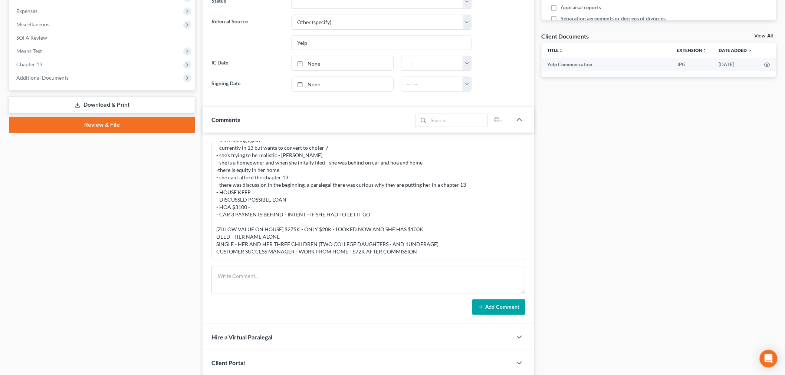
scroll to position [288, 0]
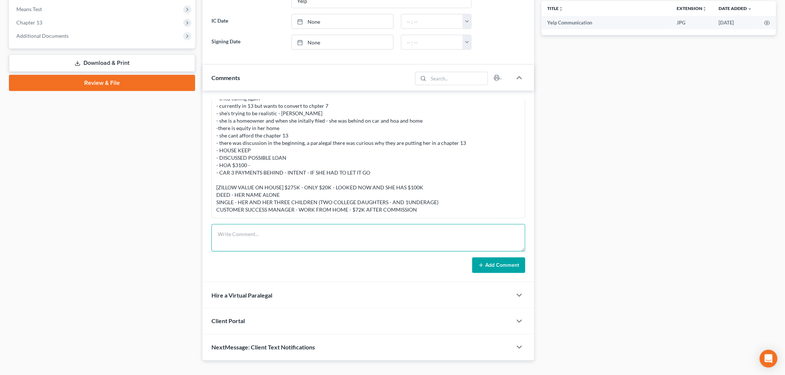
click at [267, 240] on textarea at bounding box center [368, 237] width 314 height 27
paste textarea "From: Iris Kwon <iris@bankruptcynearme.org> Sent: Thursday, October 02, 2025 2:…"
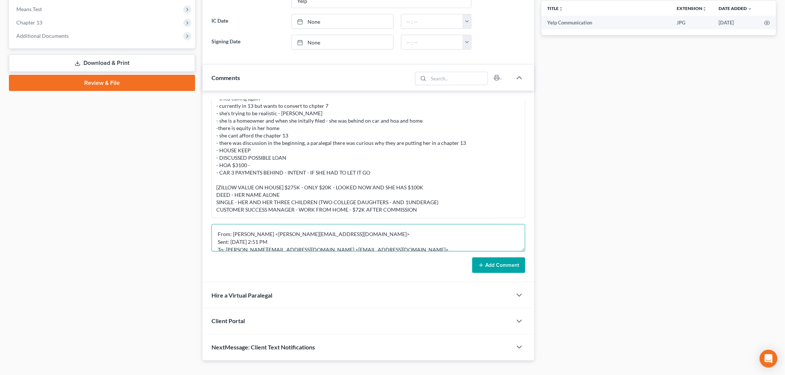
scroll to position [71, 0]
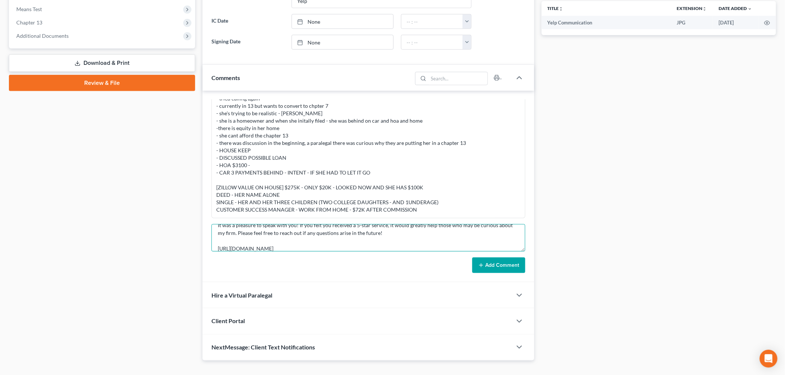
type textarea "From: Iris Kwon <iris@bankruptcynearme.org> Sent: Thursday, October 02, 2025 2:…"
click at [491, 260] on button "Add Comment" at bounding box center [498, 266] width 53 height 16
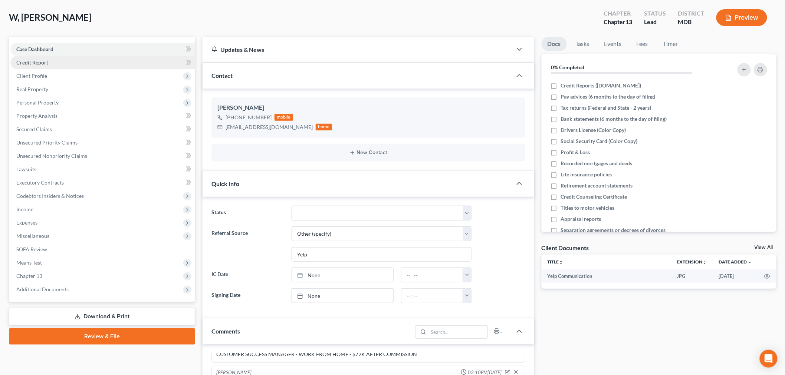
scroll to position [0, 0]
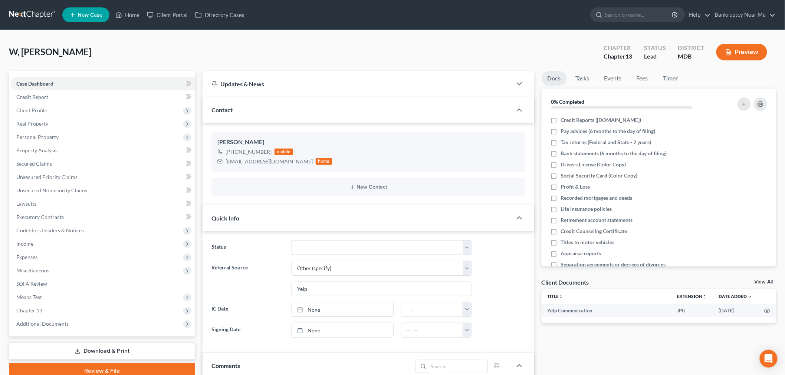
click at [36, 11] on link at bounding box center [32, 14] width 47 height 13
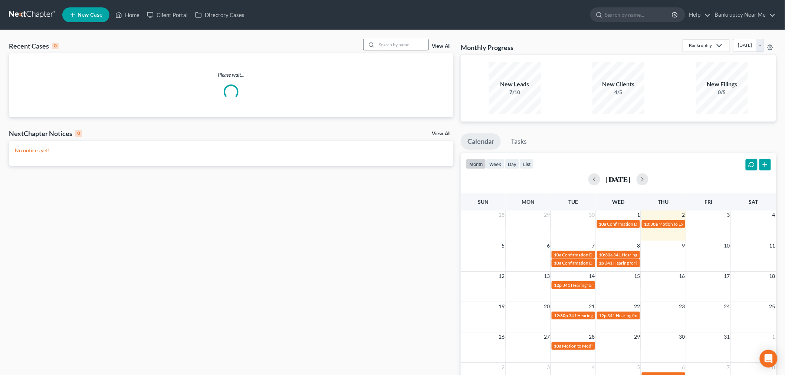
click at [410, 48] on input "search" at bounding box center [402, 44] width 52 height 11
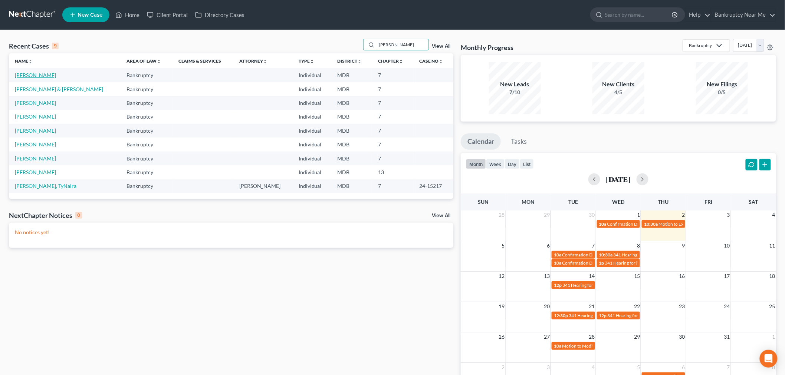
type input "[PERSON_NAME]"
click at [27, 76] on link "[PERSON_NAME]" at bounding box center [35, 75] width 41 height 6
select select "0"
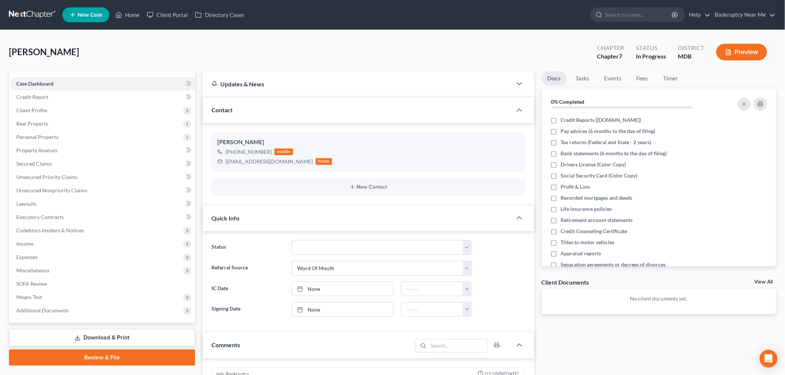
scroll to position [1360, 0]
click at [60, 110] on span "Client Profile" at bounding box center [102, 110] width 185 height 13
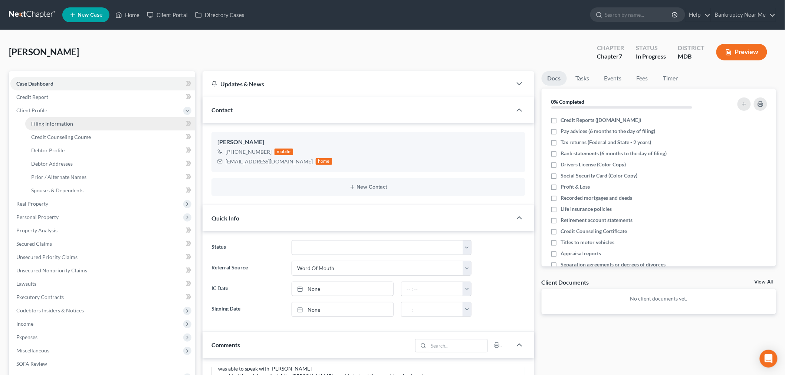
click at [62, 126] on link "Filing Information" at bounding box center [110, 123] width 170 height 13
select select "1"
select select "0"
select select "21"
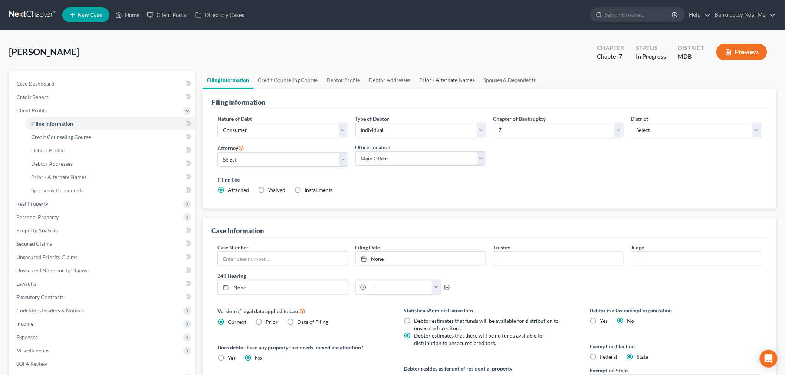
click at [464, 82] on link "Prior / Alternate Names" at bounding box center [447, 80] width 64 height 18
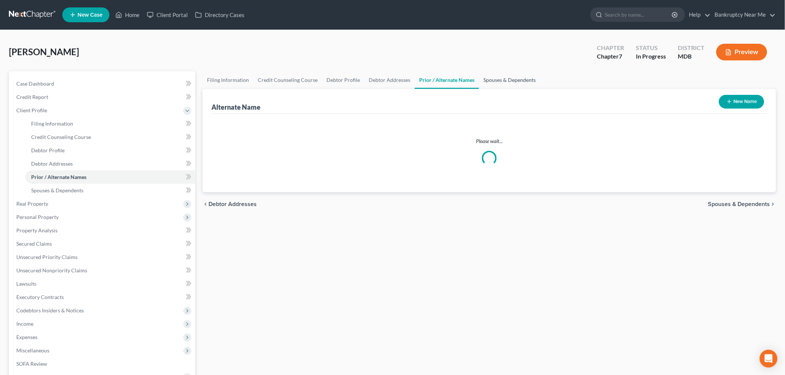
click at [496, 79] on link "Spouses & Dependents" at bounding box center [509, 80] width 61 height 18
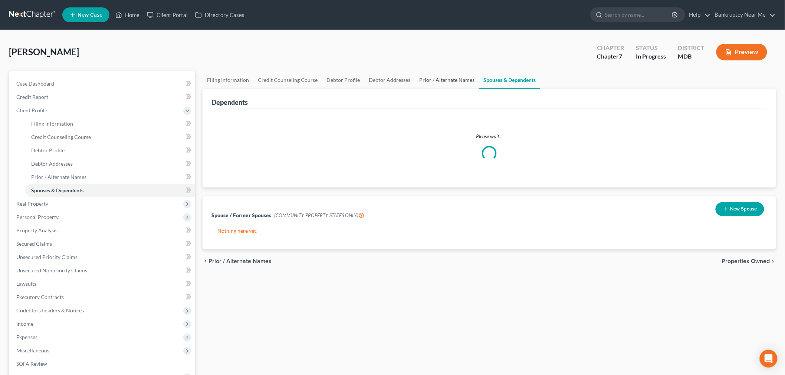
click at [446, 82] on link "Prior / Alternate Names" at bounding box center [447, 80] width 64 height 18
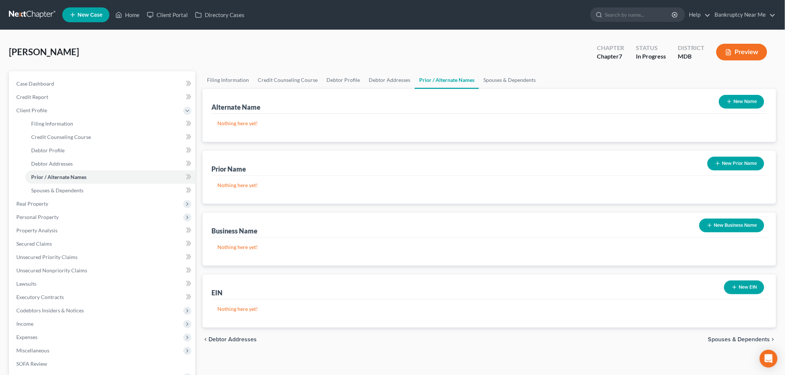
click at [717, 166] on icon "button" at bounding box center [718, 164] width 6 height 6
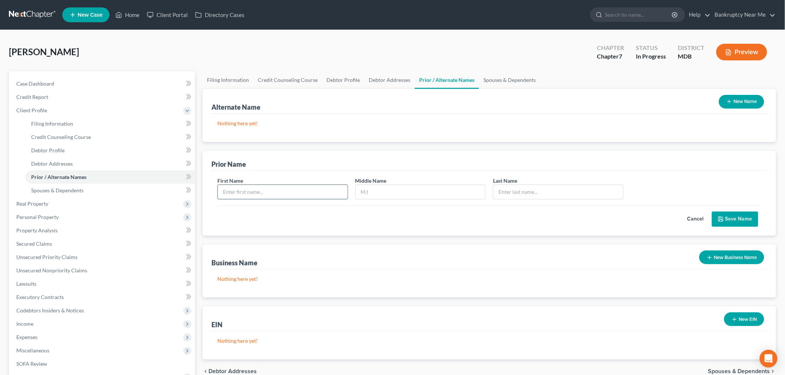
click at [288, 194] on input "text" at bounding box center [283, 192] width 130 height 14
type input "Leda"
click at [561, 192] on input "text" at bounding box center [558, 192] width 130 height 14
type input "[PERSON_NAME]"
click at [725, 221] on button "Save Name" at bounding box center [735, 220] width 46 height 16
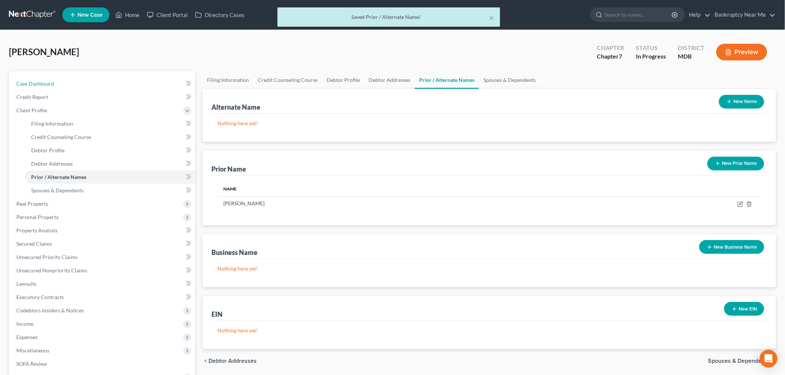
drag, startPoint x: 79, startPoint y: 83, endPoint x: 273, endPoint y: 46, distance: 196.7
click at [79, 83] on link "Case Dashboard" at bounding box center [102, 83] width 185 height 13
select select "0"
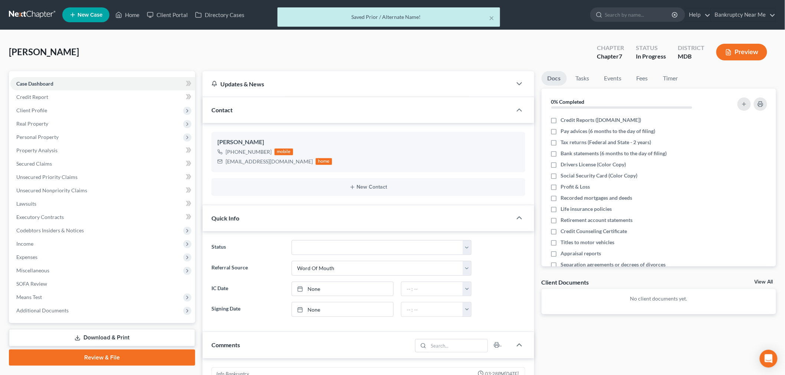
scroll to position [1360, 0]
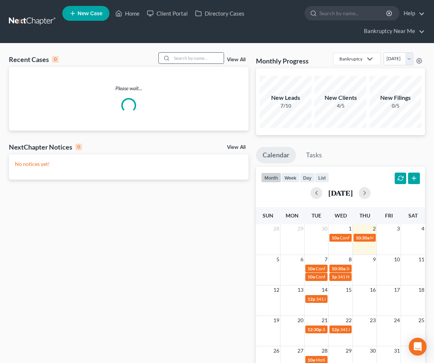
click at [184, 55] on input "search" at bounding box center [198, 58] width 52 height 11
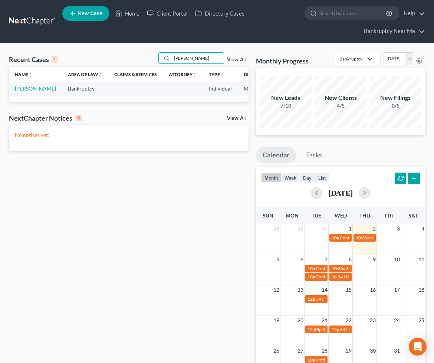
type input "[PERSON_NAME]"
click at [28, 88] on link "[PERSON_NAME]" at bounding box center [35, 88] width 41 height 6
select select "6"
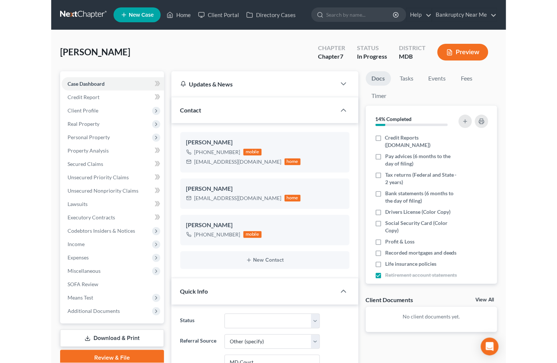
scroll to position [2093, 0]
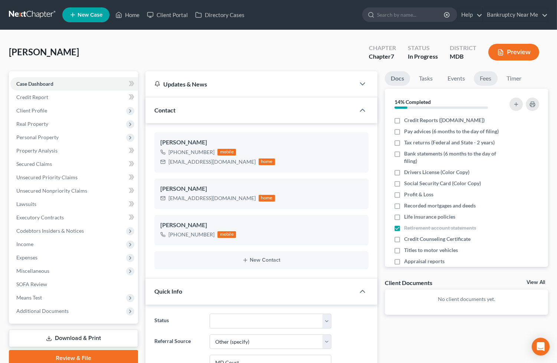
click at [439, 76] on link "Fees" at bounding box center [486, 78] width 24 height 14
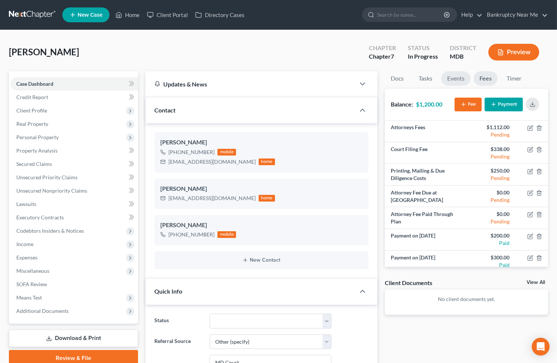
click at [439, 78] on link "Events" at bounding box center [455, 78] width 29 height 14
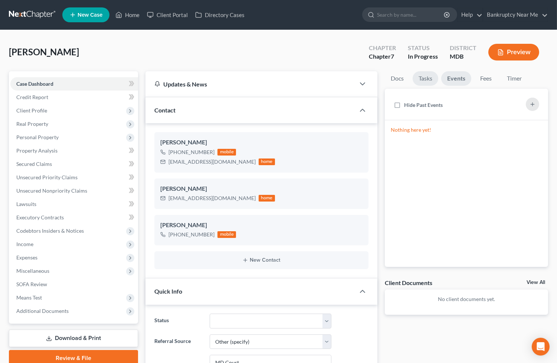
click at [434, 78] on link "Tasks" at bounding box center [425, 78] width 26 height 14
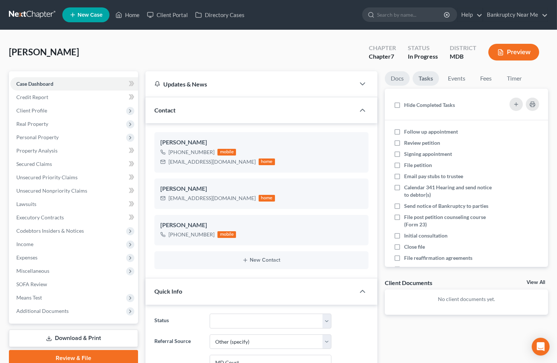
click at [401, 79] on link "Docs" at bounding box center [397, 78] width 25 height 14
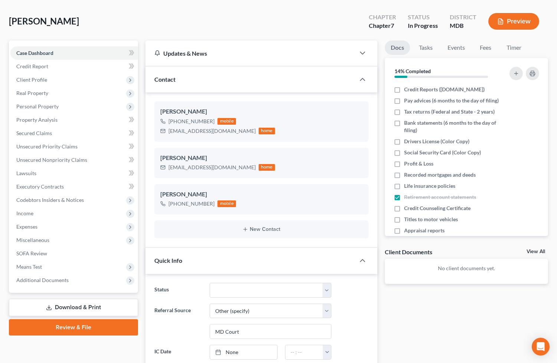
scroll to position [0, 0]
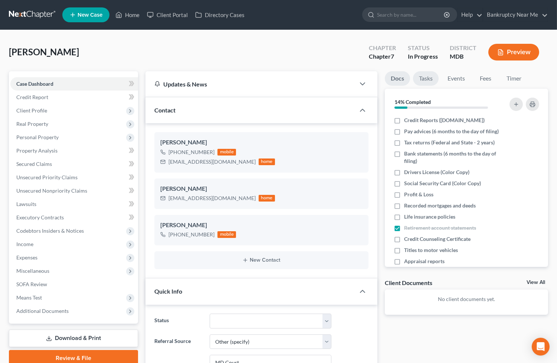
click at [421, 75] on link "Tasks" at bounding box center [426, 78] width 26 height 14
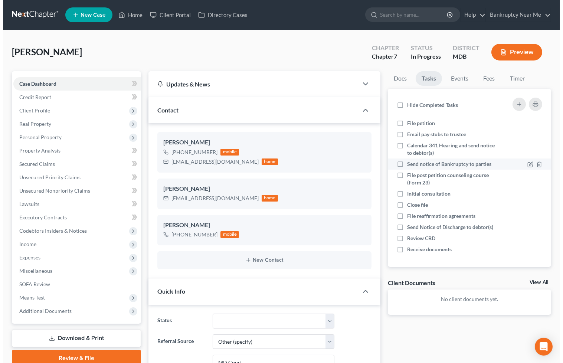
scroll to position [57, 0]
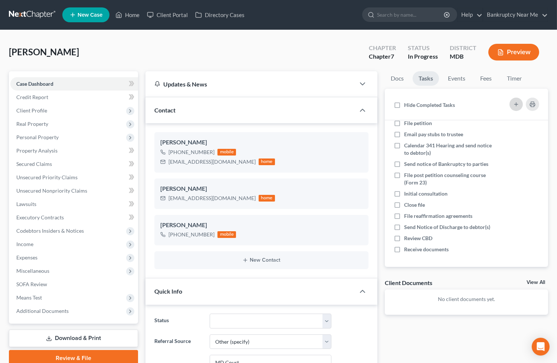
click at [439, 104] on icon "button" at bounding box center [516, 104] width 6 height 6
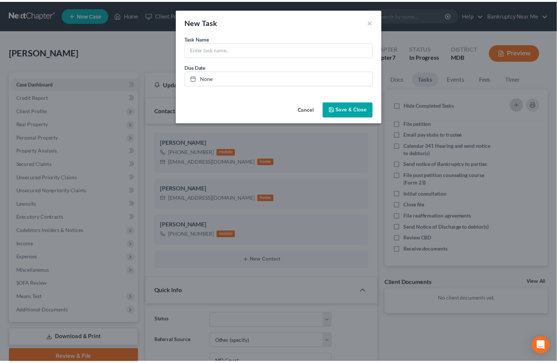
scroll to position [49, 0]
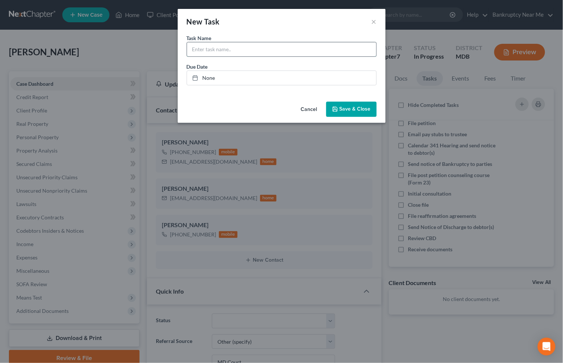
click at [322, 51] on input "text" at bounding box center [281, 49] width 189 height 14
type input "c"
paste input "D-05-CV-25-022081"
type input "Capital One - Motion to Avoid Lien D-05-CV-25-022081"
click at [350, 117] on div "Cancel Save & Close" at bounding box center [282, 111] width 208 height 24
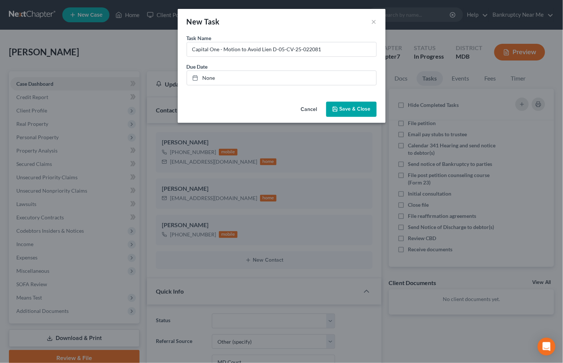
click at [350, 113] on button "Save & Close" at bounding box center [351, 110] width 50 height 16
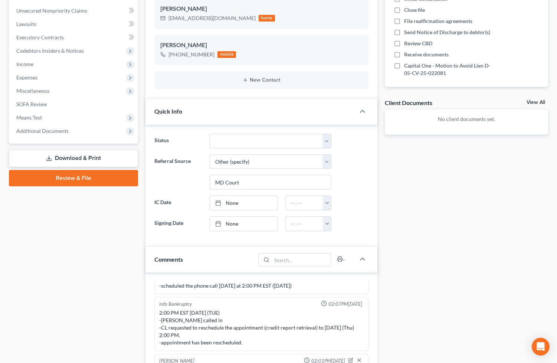
scroll to position [329, 0]
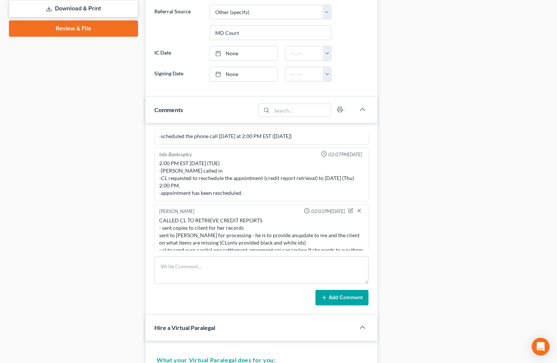
click at [219, 301] on div "Add Comment" at bounding box center [261, 298] width 214 height 16
click at [220, 281] on textarea at bounding box center [261, 269] width 214 height 27
paste textarea "From: [PERSON_NAME] <[PERSON_NAME][EMAIL_ADDRESS][DOMAIN_NAME]> Sent: [DATE] 3:…"
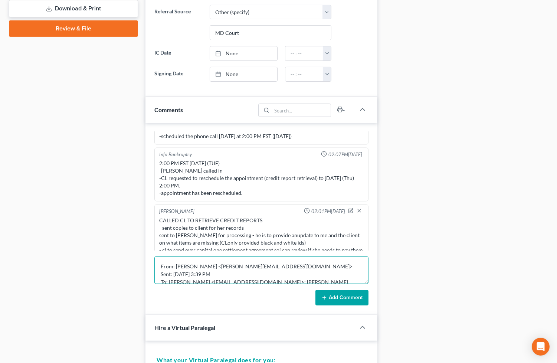
scroll to position [56, 0]
type textarea "From: [PERSON_NAME] <[PERSON_NAME][EMAIL_ADDRESS][DOMAIN_NAME]> Sent: [DATE] 3:…"
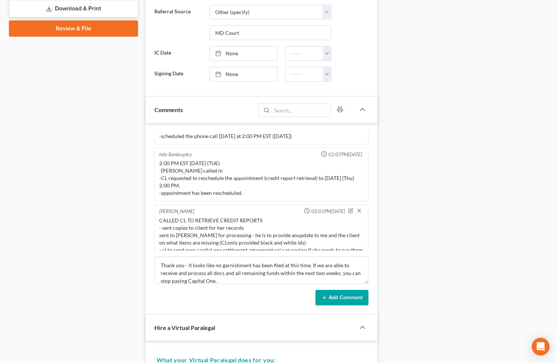
click at [312, 295] on div "Add Comment" at bounding box center [261, 298] width 214 height 16
click at [332, 293] on button "Add Comment" at bounding box center [341, 298] width 53 height 16
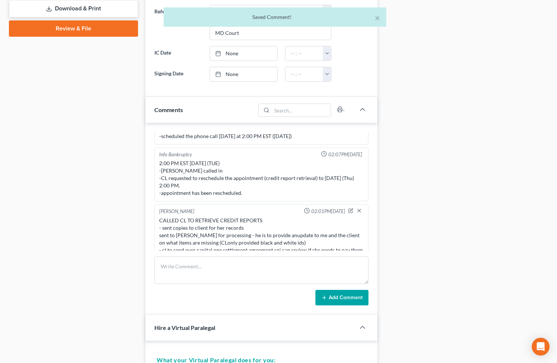
scroll to position [2194, 0]
